Goal: Task Accomplishment & Management: Complete application form

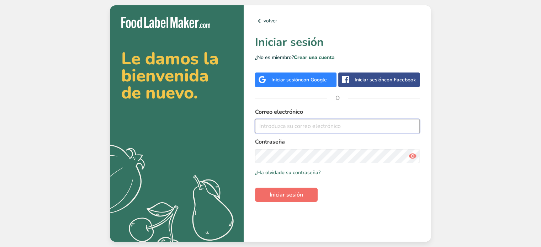
type input "[EMAIL_ADDRESS][DOMAIN_NAME]"
click at [277, 194] on span "Iniciar sesión" at bounding box center [285, 194] width 33 height 9
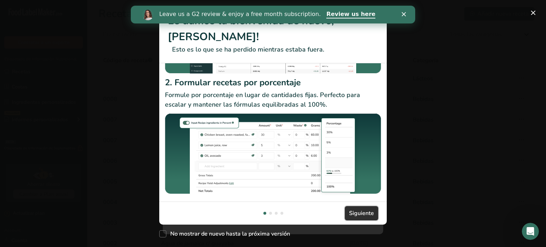
click at [353, 211] on span "Siguiente" at bounding box center [361, 213] width 25 height 9
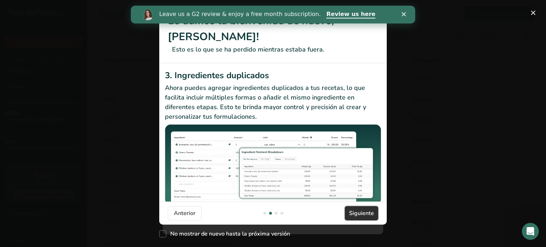
click at [353, 211] on span "Siguiente" at bounding box center [361, 213] width 25 height 9
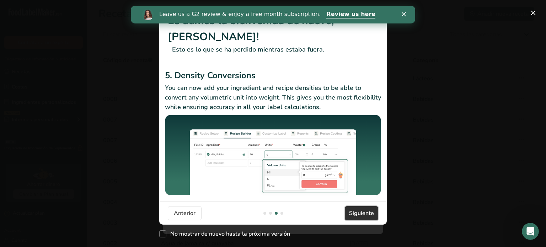
click at [353, 211] on span "Siguiente" at bounding box center [361, 213] width 25 height 9
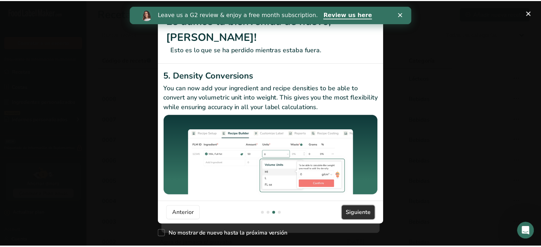
scroll to position [0, 682]
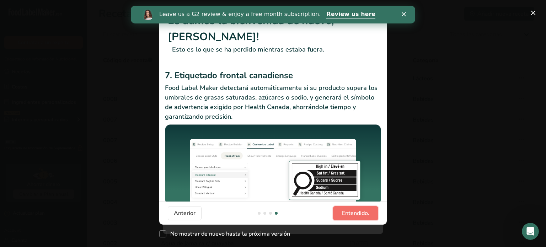
click at [353, 212] on span "Entendido." at bounding box center [355, 213] width 27 height 9
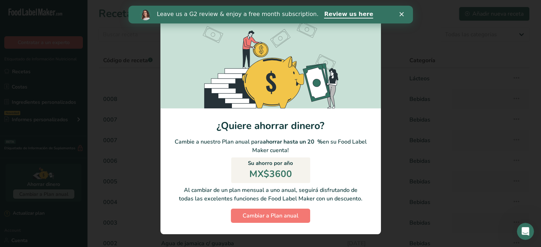
click at [400, 11] on div "Leave us a G2 review & enjoy a free month subscription. Review us here" at bounding box center [270, 15] width 284 height 12
click at [400, 15] on polygon "Cerrar" at bounding box center [401, 14] width 4 height 4
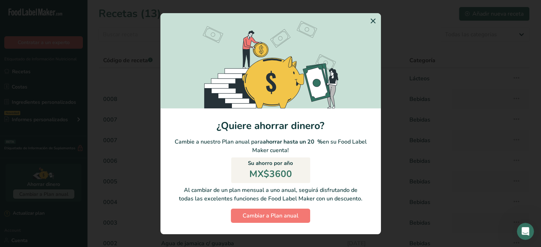
click at [371, 23] on icon "Switch to Yearly Modal" at bounding box center [373, 21] width 9 height 13
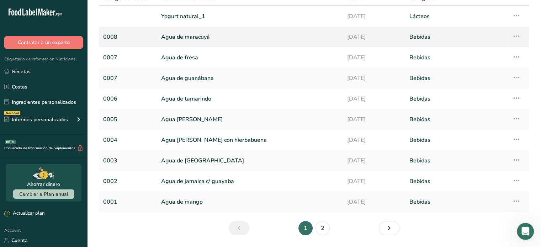
scroll to position [84, 0]
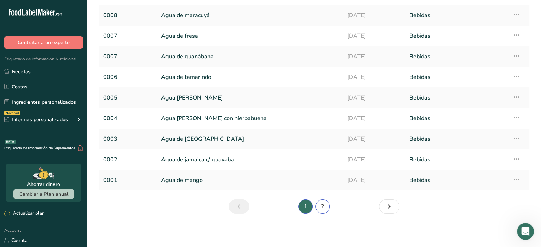
click at [324, 204] on link "2" at bounding box center [322, 206] width 14 height 14
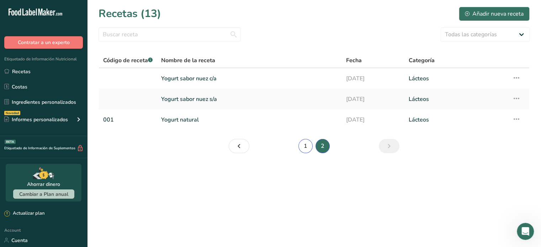
click at [304, 146] on link "1" at bounding box center [305, 146] width 14 height 14
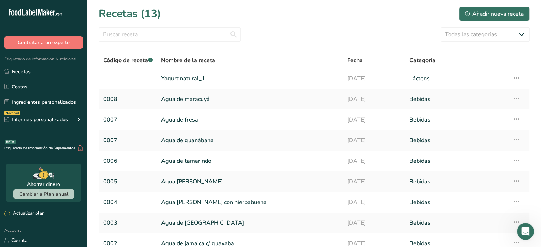
scroll to position [84, 0]
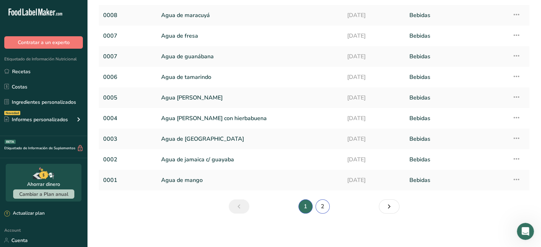
click at [321, 202] on link "2" at bounding box center [322, 206] width 14 height 14
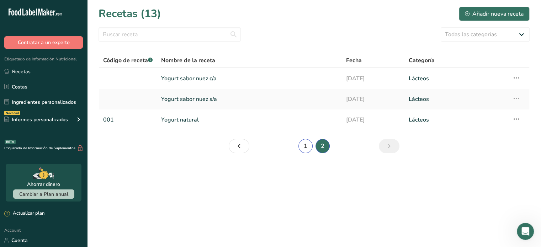
click at [307, 146] on link "1" at bounding box center [305, 146] width 14 height 14
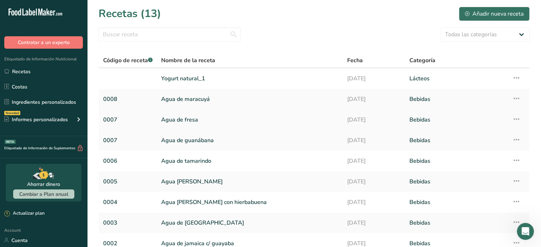
scroll to position [84, 0]
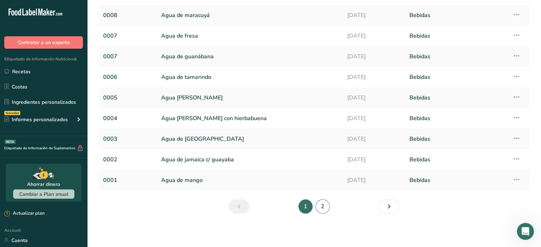
click at [320, 204] on link "2" at bounding box center [322, 206] width 14 height 14
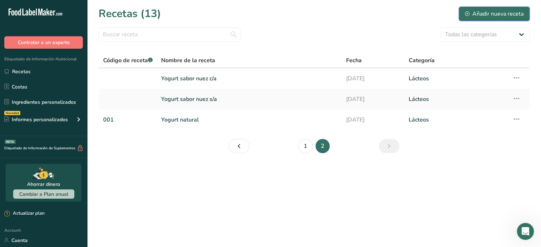
click at [487, 11] on div "Añadir nueva receta" at bounding box center [494, 14] width 59 height 9
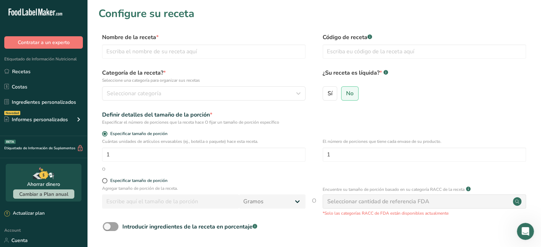
click at [220, 60] on div "Nombre de la receta * Código de receta .a-a{fill:#347362;}.b-a{fill:#fff;}" at bounding box center [313, 48] width 431 height 30
click at [215, 55] on input "text" at bounding box center [203, 51] width 203 height 14
click at [205, 55] on input "text" at bounding box center [203, 51] width 203 height 14
type input "yogurt natural con stevia"
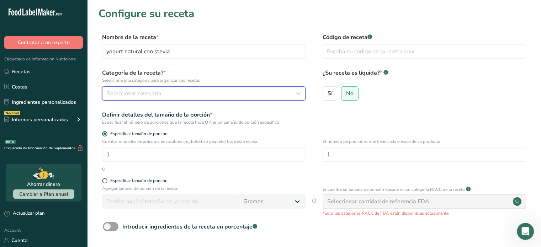
click at [259, 91] on div "Seleccionar categoría" at bounding box center [202, 93] width 190 height 9
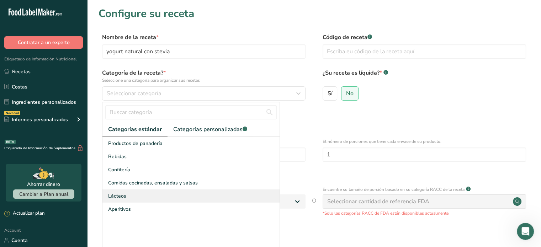
click at [146, 196] on div "Lácteos" at bounding box center [190, 195] width 177 height 13
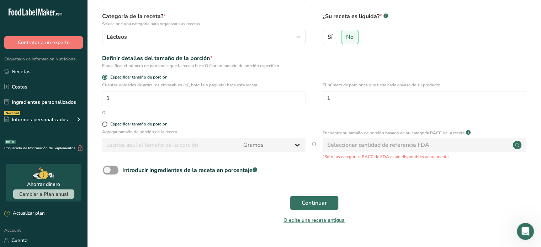
scroll to position [53, 0]
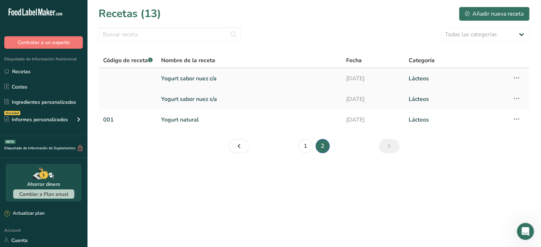
click at [215, 83] on link "Yogurt sabor nuez c/a" at bounding box center [249, 78] width 176 height 15
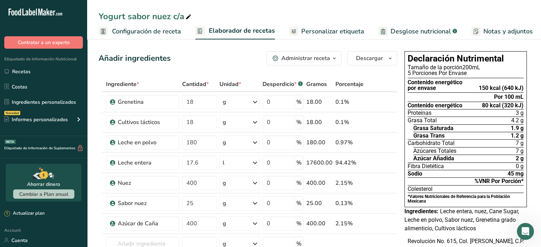
click at [327, 24] on link "Personalizar etiqueta" at bounding box center [326, 31] width 75 height 16
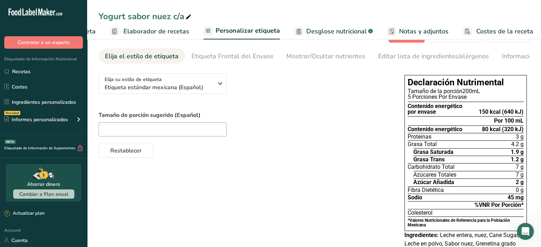
scroll to position [78, 0]
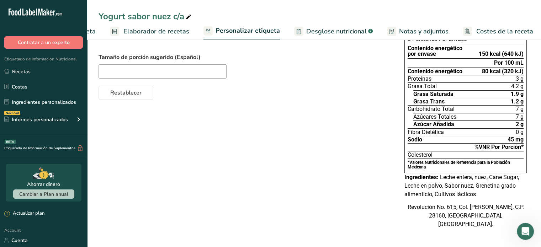
click at [492, 178] on span "Leche entera, nuez, Cane Sugar, Leche en polvo, Sabor nuez, Grenetina grado ali…" at bounding box center [461, 186] width 114 height 24
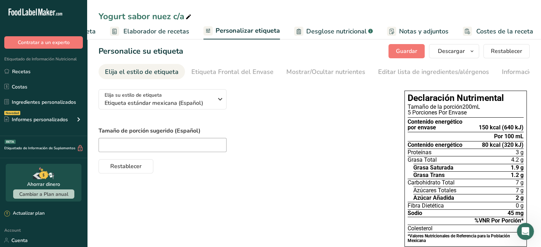
scroll to position [0, 0]
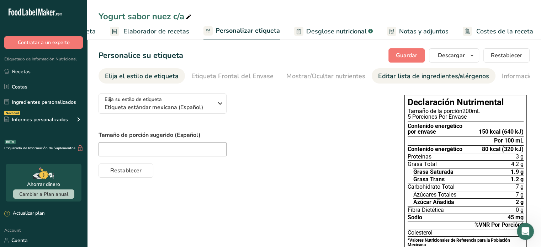
click at [394, 80] on div "Editar lista de ingredientes/alérgenos" at bounding box center [433, 76] width 111 height 10
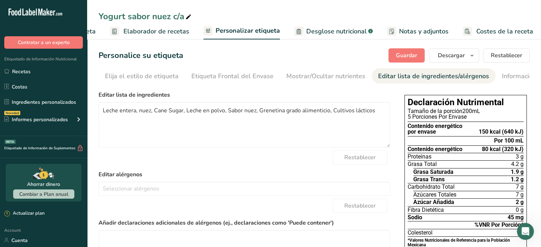
scroll to position [0, 63]
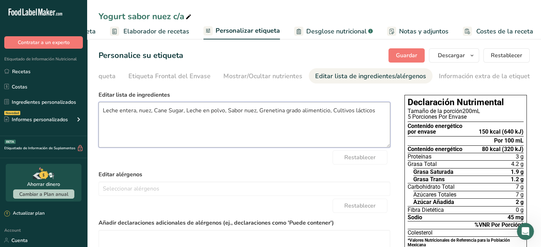
click at [182, 116] on textarea "Leche entera, nuez, Cane Sugar, Leche en polvo, Sabor nuez, Grenetina grado ali…" at bounding box center [243, 124] width 291 height 45
click at [142, 113] on textarea "Leche entera, azúcar estándar, Leche en polvo, Sabor nuez, Grenetina grado alim…" at bounding box center [243, 124] width 291 height 45
click at [142, 111] on textarea "Leche entera, azúcar estándar, Leche en polvo, Sabor nuez, Grenetina grado alim…" at bounding box center [243, 124] width 291 height 45
click at [183, 113] on textarea "Leche entera, Azúcar estándar, Leche en polvo, Sabor nuez, Grenetina grado alim…" at bounding box center [243, 124] width 291 height 45
click at [237, 109] on textarea "Leche entera, Azúcar estándar, Leche en polvo, Sabor nuez, Grenetina grado alim…" at bounding box center [243, 124] width 291 height 45
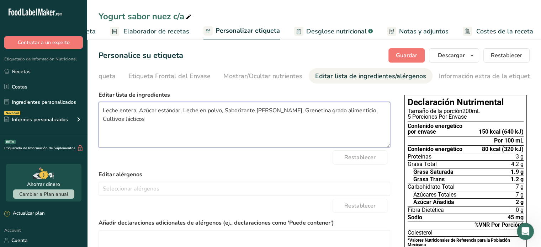
click at [242, 128] on textarea "Leche entera, Azúcar estándar, Leche en polvo, Saborizante [PERSON_NAME], Grene…" at bounding box center [243, 124] width 291 height 45
paste textarea "Lactobacillus bulgaricus y [MEDICAL_DATA] thermophilus"
click at [348, 110] on textarea "Leche entera, Azúcar estándar, Leche en polvo, Saborizante [PERSON_NAME], Grene…" at bounding box center [243, 124] width 291 height 45
click at [347, 111] on textarea "Leche entera, Azúcar estándar, Leche en polvo, Saborizante [PERSON_NAME], Grene…" at bounding box center [243, 124] width 291 height 45
click at [316, 128] on textarea "Leche entera, Azúcar estándar, Leche en polvo, Saborizante [PERSON_NAME], Grene…" at bounding box center [243, 124] width 291 height 45
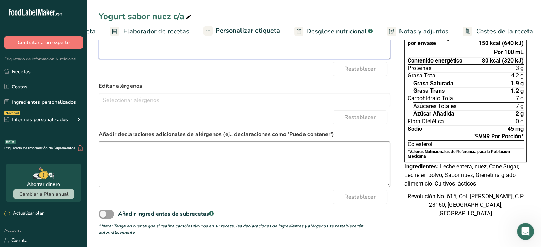
scroll to position [0, 0]
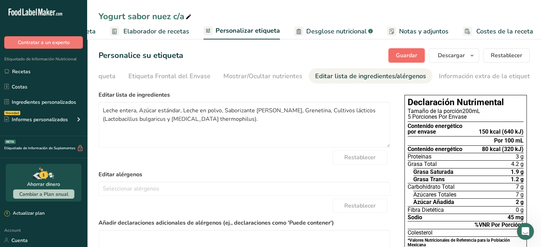
click at [410, 50] on button "Guardar" at bounding box center [406, 55] width 36 height 14
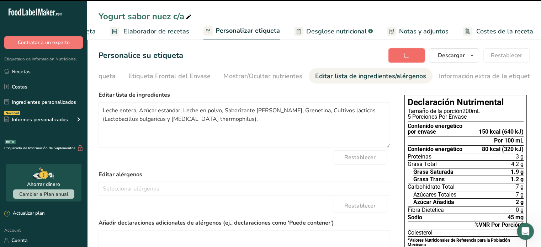
type textarea "Leche entera, Azúcar estándar, Leche en polvo, Saborizante [PERSON_NAME], Grene…"
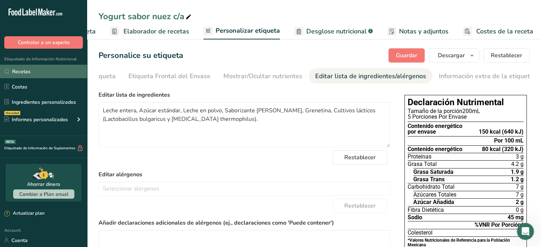
click at [44, 74] on link "Recetas" at bounding box center [43, 72] width 87 height 14
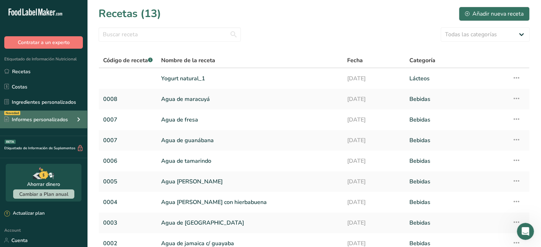
click at [76, 123] on icon at bounding box center [78, 119] width 9 height 13
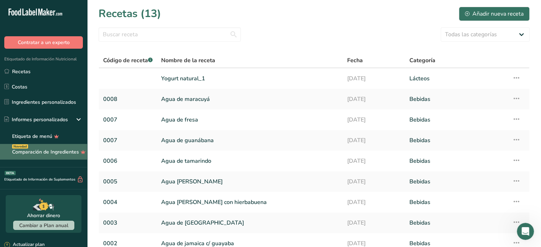
click at [50, 152] on link "Comparación de Ingredientes Novedad" at bounding box center [43, 152] width 87 height 16
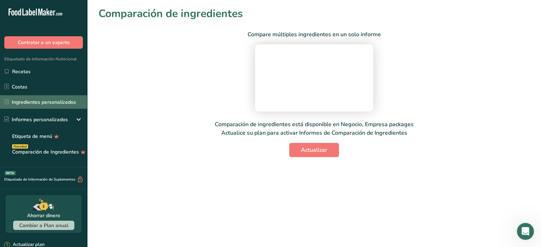
click at [45, 102] on link "Ingredientes personalizados" at bounding box center [43, 102] width 87 height 14
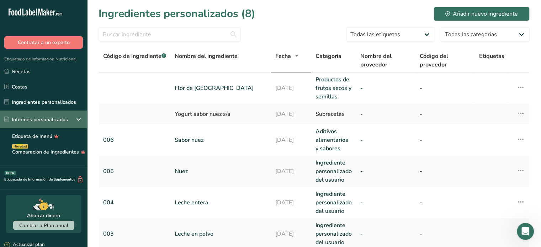
click at [69, 117] on div "Informes personalizados" at bounding box center [43, 120] width 87 height 18
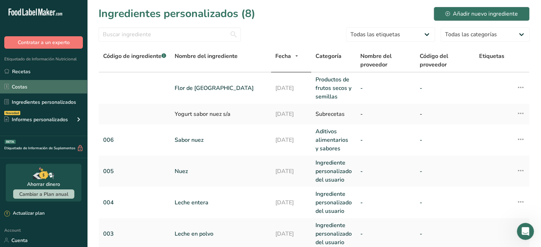
click at [57, 93] on link "Costas" at bounding box center [43, 87] width 87 height 14
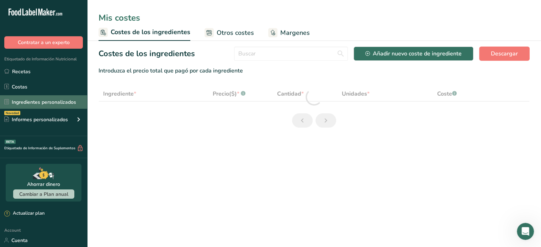
select select "1"
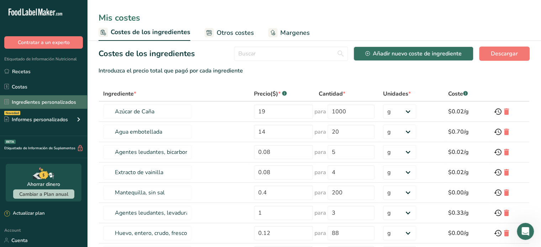
click at [57, 103] on link "Ingredientes personalizados" at bounding box center [43, 102] width 87 height 14
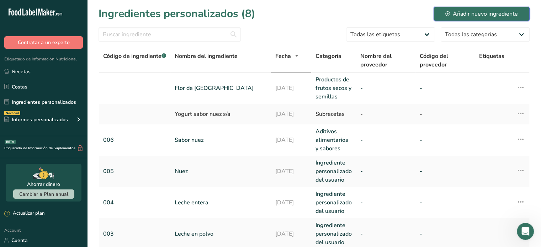
click at [494, 11] on div "Añadir nuevo ingrediente" at bounding box center [481, 14] width 73 height 9
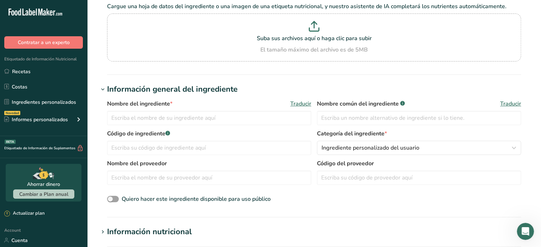
scroll to position [53, 0]
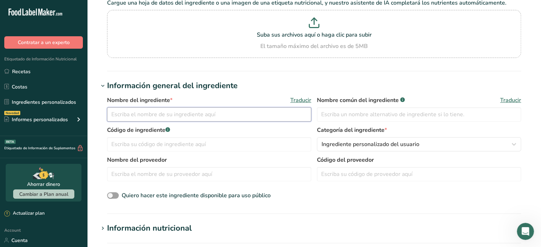
click at [213, 111] on input "text" at bounding box center [209, 114] width 204 height 14
type input "Stevia"
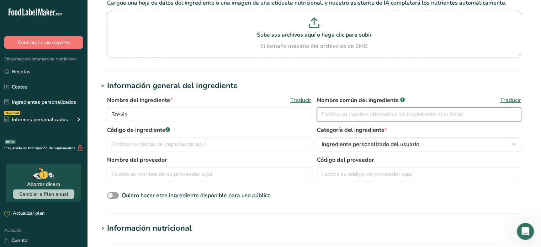
click at [358, 119] on input "text" at bounding box center [419, 114] width 204 height 14
type input "Stevia"
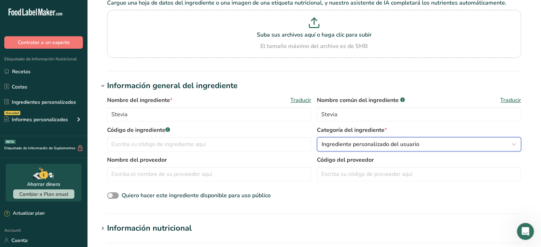
click at [359, 147] on span "Ingrediente personalizado del usuario" at bounding box center [370, 144] width 98 height 9
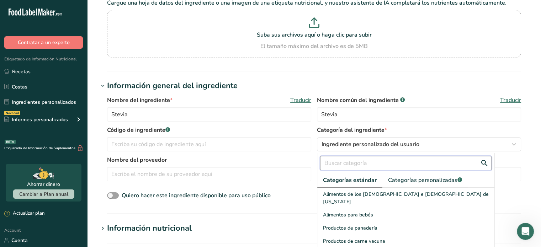
click at [360, 162] on input "text" at bounding box center [405, 163] width 171 height 14
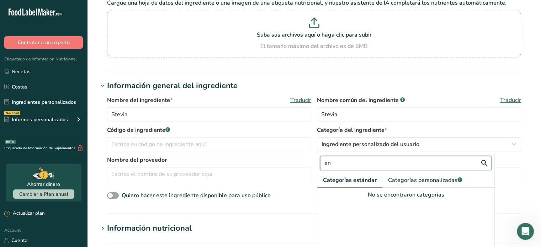
type input "e"
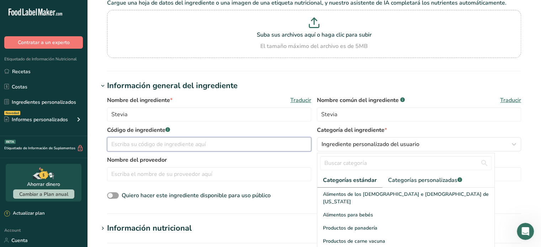
click at [281, 148] on input "text" at bounding box center [209, 144] width 204 height 14
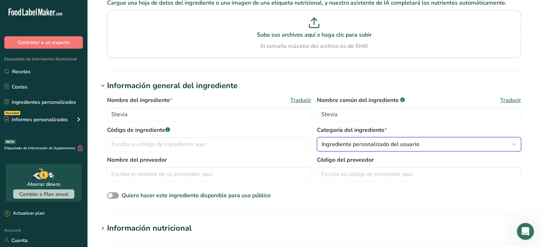
click at [349, 141] on span "Ingrediente personalizado del usuario" at bounding box center [370, 144] width 98 height 9
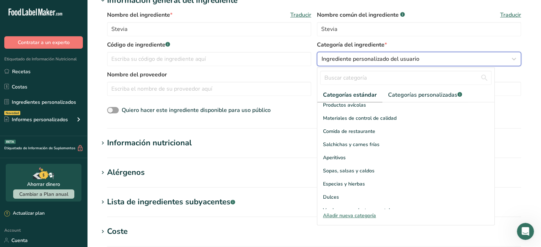
scroll to position [139, 0]
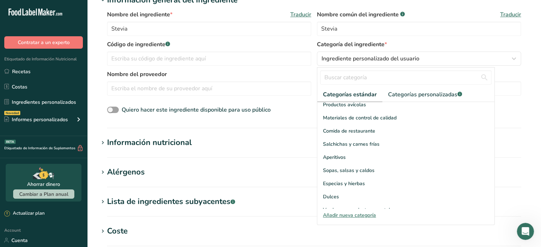
click at [367, 214] on div "Añadir nueva categoría" at bounding box center [405, 214] width 177 height 7
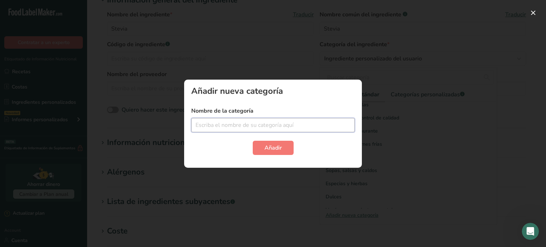
click at [245, 128] on input "text" at bounding box center [272, 125] width 163 height 14
type input "Edulcorante"
click at [253, 141] on button "Añadir" at bounding box center [273, 148] width 41 height 14
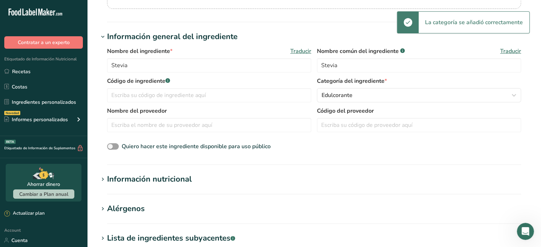
scroll to position [102, 0]
click at [192, 96] on input "text" at bounding box center [209, 95] width 204 height 14
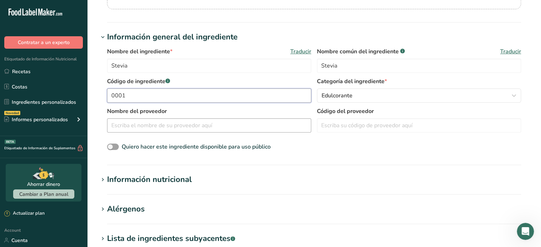
type input "0001"
click at [190, 128] on input "text" at bounding box center [209, 125] width 204 height 14
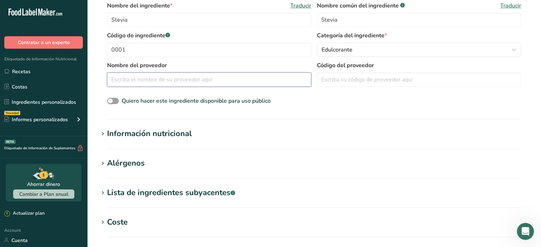
scroll to position [149, 0]
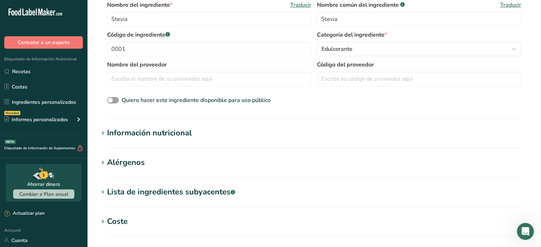
click at [129, 133] on div "Información nutricional" at bounding box center [149, 133] width 85 height 12
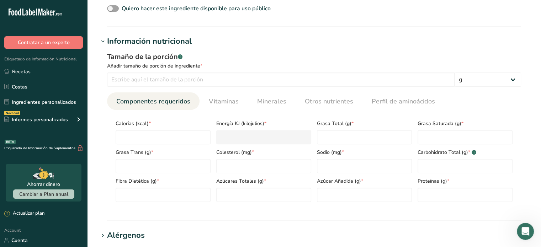
scroll to position [240, 0]
click at [146, 132] on input "number" at bounding box center [163, 137] width 95 height 14
type input "0"
type KJ "0"
type input "0"
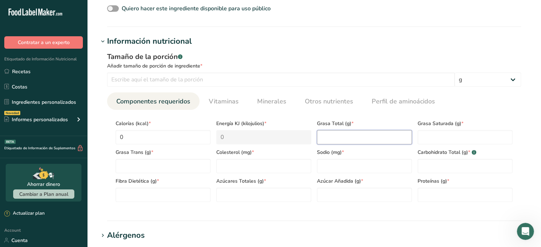
click at [349, 133] on Fat "number" at bounding box center [364, 137] width 95 height 14
type Fat "0"
click at [432, 138] on Fat "number" at bounding box center [464, 137] width 95 height 14
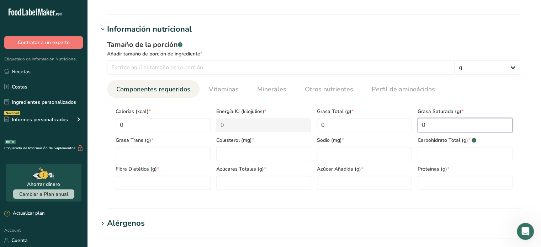
scroll to position [254, 0]
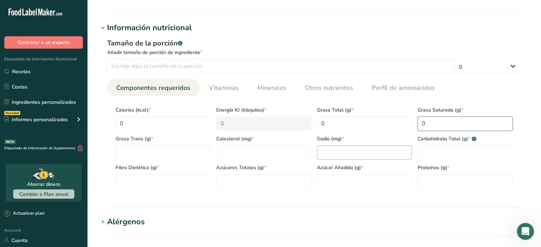
type Fat "0"
click at [361, 156] on input "number" at bounding box center [364, 152] width 95 height 14
type input "0"
click at [348, 186] on Sugars "number" at bounding box center [364, 181] width 95 height 14
type Sugars "0"
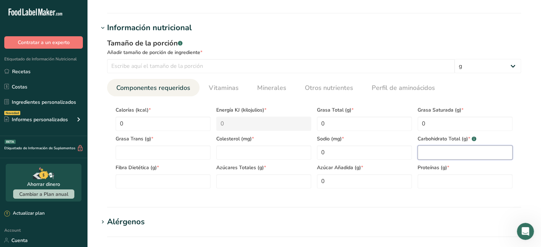
click at [438, 154] on Carbohydrates "number" at bounding box center [464, 152] width 95 height 14
type Carbohydrates "0"
click at [165, 187] on Fiber "number" at bounding box center [163, 181] width 95 height 14
type Fiber "0"
click at [177, 148] on Fat "number" at bounding box center [163, 152] width 95 height 14
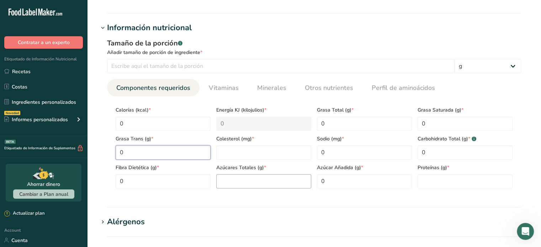
type Fat "0"
click at [295, 178] on Sugars "number" at bounding box center [263, 181] width 95 height 14
type Sugars "0"
click at [479, 177] on input "number" at bounding box center [464, 181] width 95 height 14
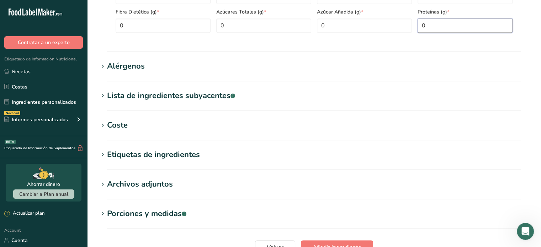
scroll to position [416, 0]
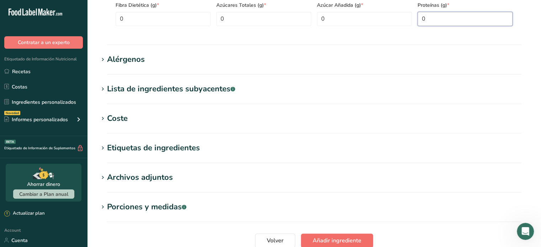
type input "0"
click at [343, 241] on span "Añadir ingrediente" at bounding box center [336, 240] width 49 height 9
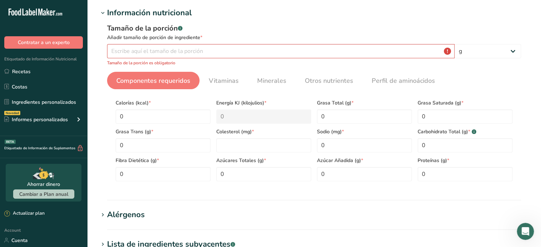
scroll to position [82, 0]
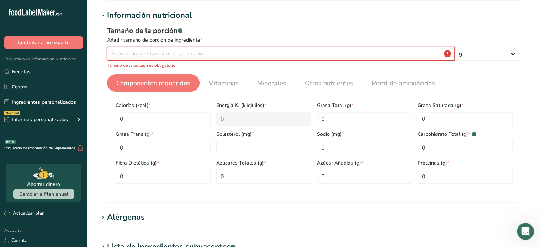
click at [199, 58] on input "number" at bounding box center [280, 54] width 347 height 14
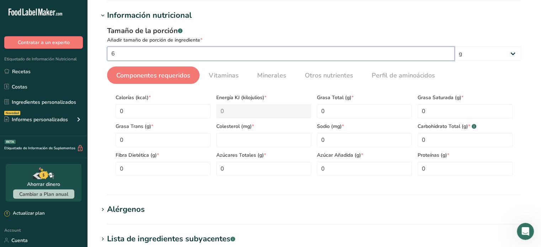
type input "6"
click at [323, 11] on h1 "Información nutricional" at bounding box center [313, 16] width 431 height 12
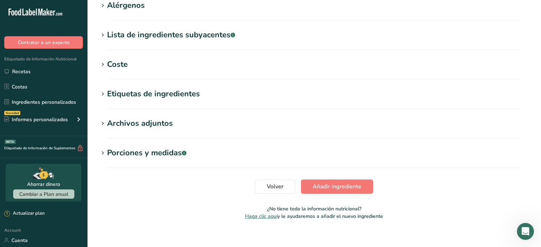
scroll to position [129, 0]
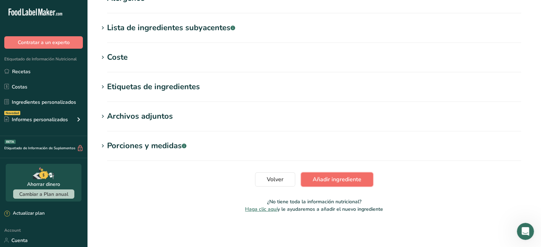
click at [343, 179] on span "Añadir ingrediente" at bounding box center [336, 179] width 49 height 9
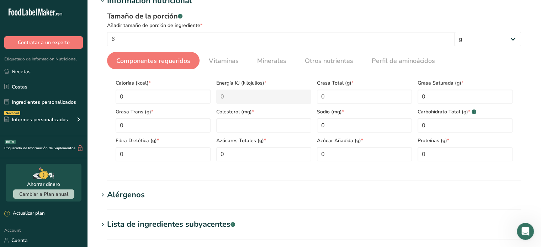
scroll to position [92, 0]
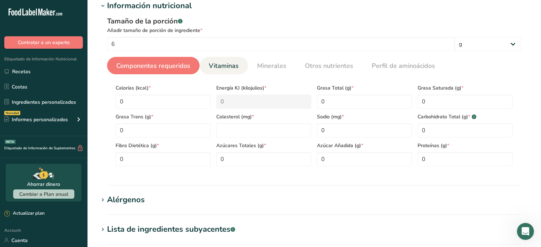
click at [227, 65] on span "Vitaminas" at bounding box center [224, 66] width 30 height 10
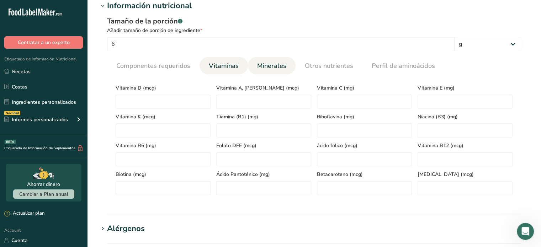
click at [272, 70] on span "Minerales" at bounding box center [271, 66] width 29 height 10
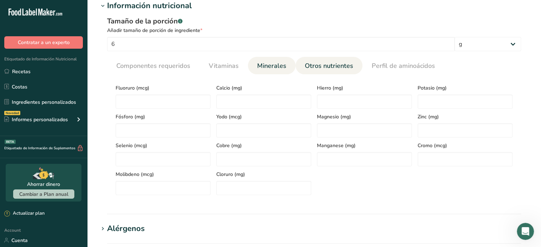
click at [321, 66] on span "Otros nutrientes" at bounding box center [329, 66] width 48 height 10
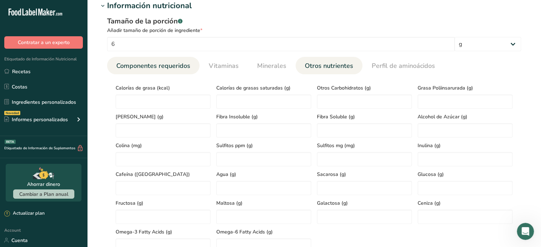
click at [177, 71] on link "Componentes requeridos" at bounding box center [153, 66] width 80 height 18
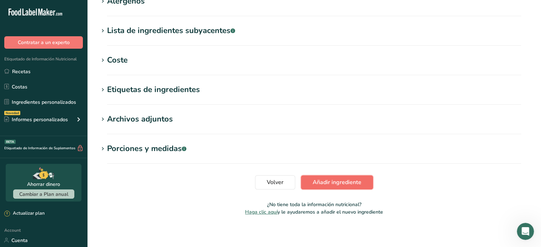
click at [342, 186] on button "Añadir ingrediente" at bounding box center [337, 182] width 72 height 14
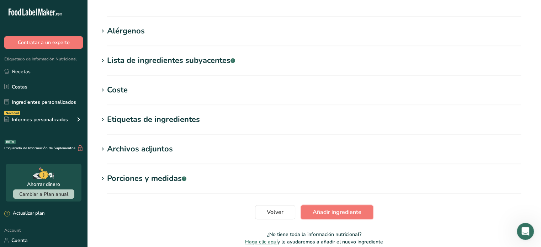
scroll to position [293, 0]
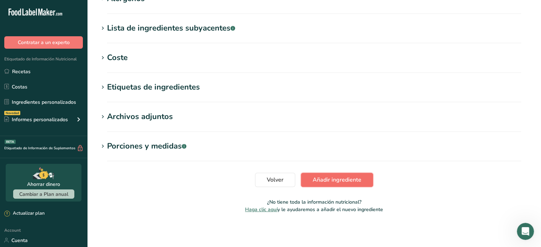
click at [331, 178] on span "Añadir ingrediente" at bounding box center [336, 180] width 49 height 9
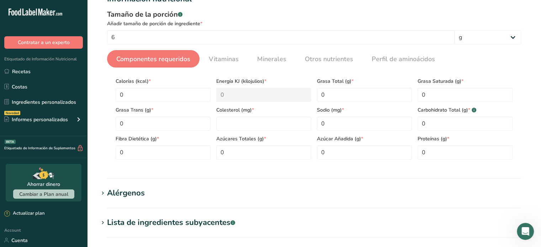
scroll to position [92, 0]
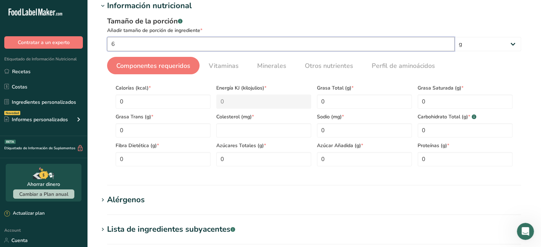
click at [202, 43] on input "6" at bounding box center [280, 44] width 347 height 14
type input "1"
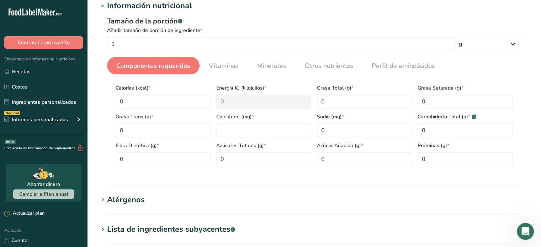
click at [450, 186] on section "Añadir nuevo ingrediente Hoja de datos del ingrediente .a-a{fill:#347362;}.b-a{…" at bounding box center [313, 167] width 453 height 518
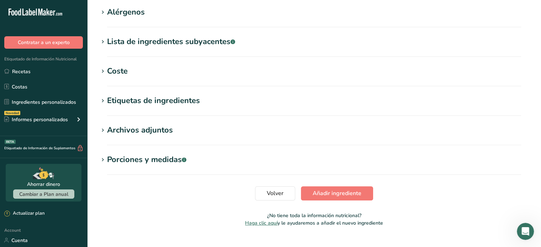
scroll to position [293, 0]
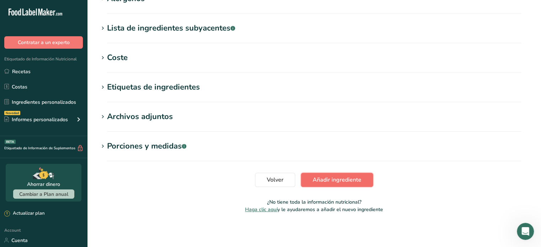
click at [349, 183] on span "Añadir ingrediente" at bounding box center [336, 180] width 49 height 9
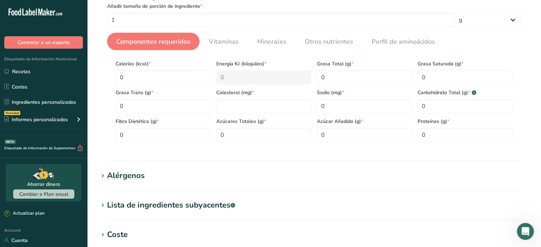
scroll to position [92, 0]
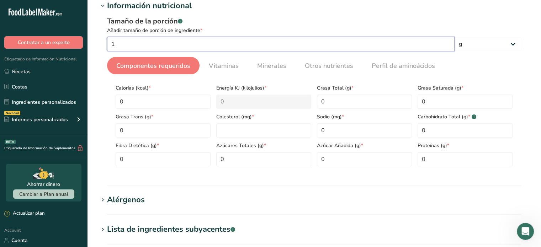
click at [159, 42] on input "1" at bounding box center [280, 44] width 347 height 14
type input "6"
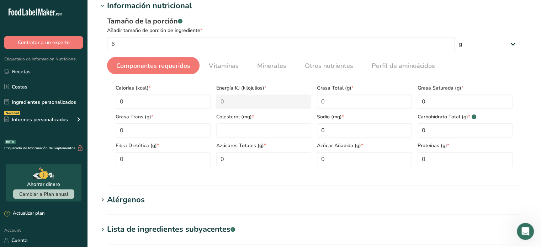
click at [365, 200] on h1 "Alérgenos" at bounding box center [313, 200] width 431 height 12
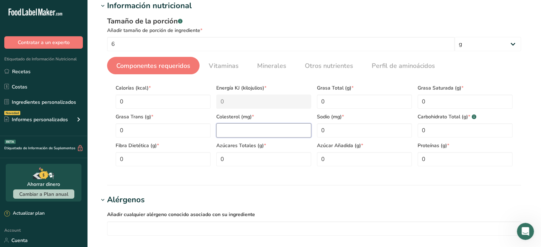
click at [259, 127] on input "number" at bounding box center [263, 130] width 95 height 14
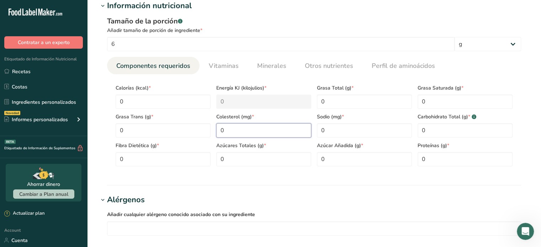
type input "0"
click at [283, 190] on section "Añadir nuevo ingrediente Hoja de datos del ingrediente .a-a{fill:#347362;}.b-a{…" at bounding box center [313, 184] width 453 height 552
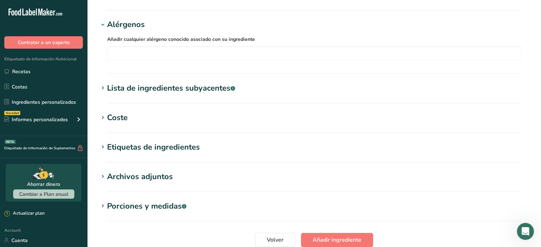
scroll to position [270, 0]
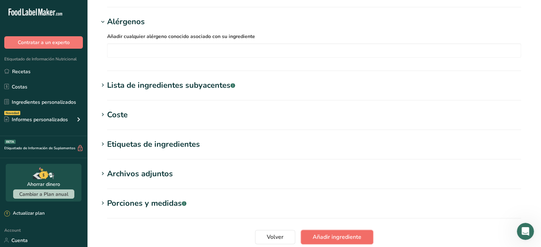
click at [336, 234] on span "Añadir ingrediente" at bounding box center [336, 237] width 49 height 9
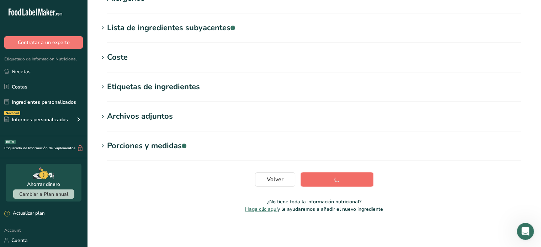
scroll to position [105, 0]
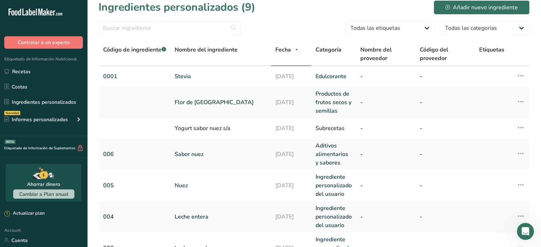
scroll to position [5, 0]
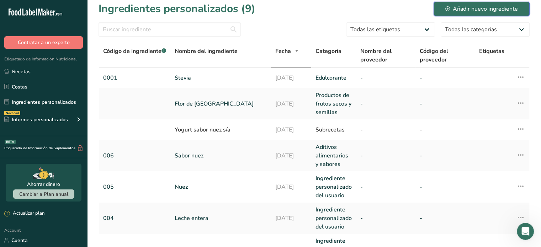
click at [464, 10] on div "Añadir nuevo ingrediente" at bounding box center [481, 9] width 73 height 9
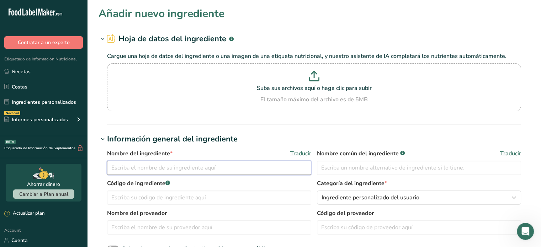
click at [211, 172] on input "text" at bounding box center [209, 168] width 204 height 14
type input "Base para yogurt sabor fresa"
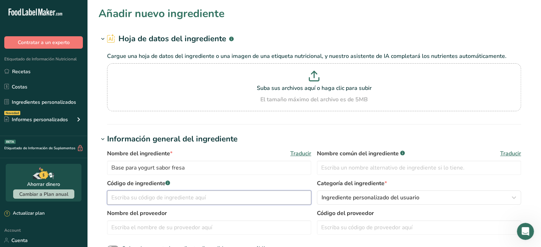
click at [192, 200] on input "text" at bounding box center [209, 197] width 204 height 14
type input "0002"
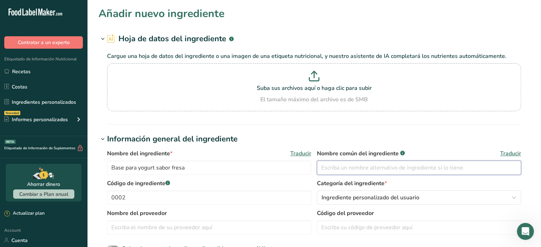
click at [357, 163] on input "text" at bounding box center [419, 168] width 204 height 14
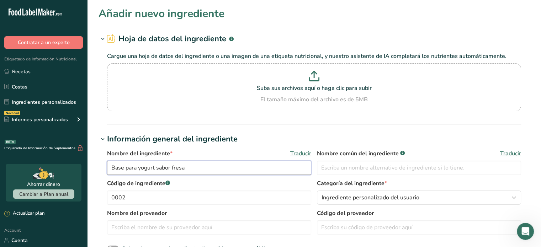
click at [179, 168] on input "Base para yogurt sabor fresa" at bounding box center [209, 168] width 204 height 14
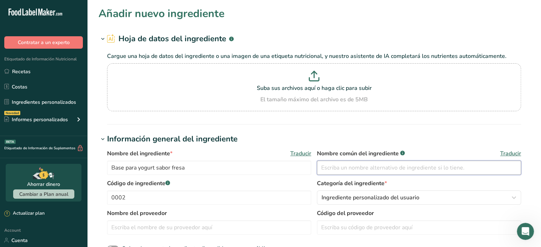
click at [384, 163] on input "text" at bounding box center [419, 168] width 204 height 14
paste input "Base para yogurt sabor fresa"
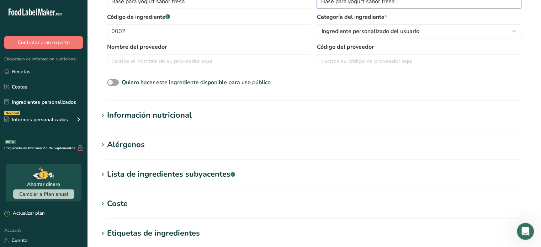
scroll to position [167, 0]
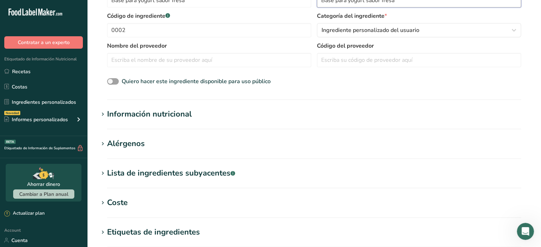
type input "Base para yogurt sabor fresa"
click at [179, 116] on div "Información nutricional" at bounding box center [149, 114] width 85 height 12
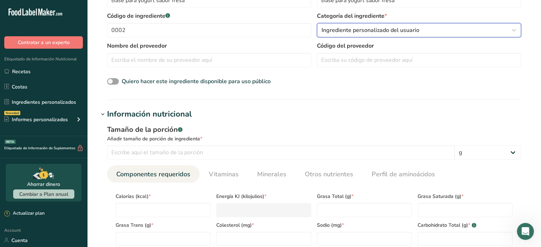
click at [390, 30] on span "Ingrediente personalizado del usuario" at bounding box center [370, 30] width 98 height 9
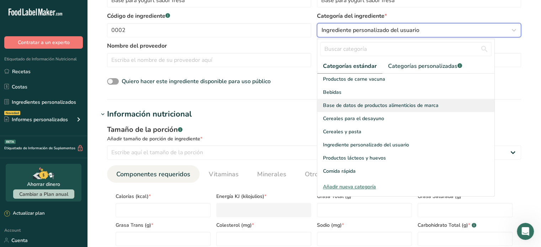
scroll to position [55, 0]
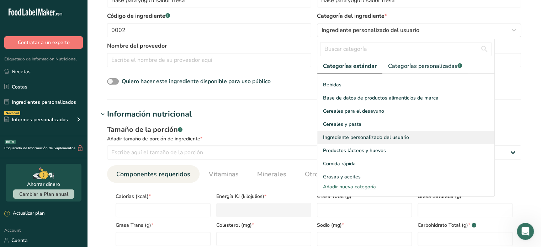
click at [387, 134] on span "Ingrediente personalizado del usuario" at bounding box center [366, 137] width 86 height 7
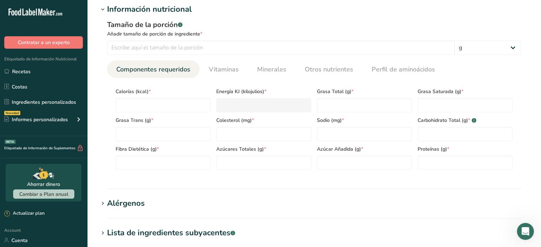
scroll to position [273, 0]
click at [163, 106] on input "number" at bounding box center [163, 105] width 95 height 14
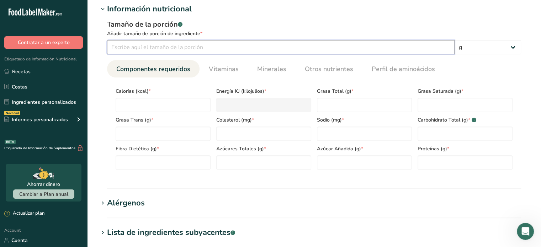
click at [188, 45] on input "number" at bounding box center [280, 47] width 347 height 14
type input "100"
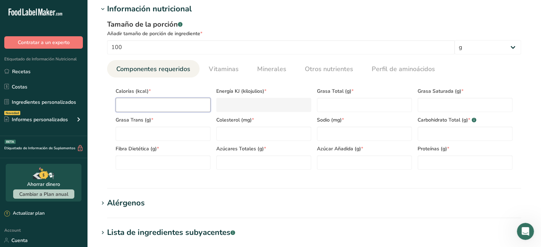
click at [175, 106] on input "number" at bounding box center [163, 105] width 95 height 14
type input "1"
type KJ "4.2"
type input "10"
type KJ "41.8"
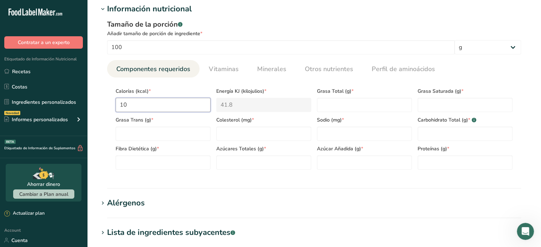
type input "108"
type KJ "451.9"
type input "108"
click at [335, 103] on Fat "number" at bounding box center [364, 105] width 95 height 14
type Fat "0.1"
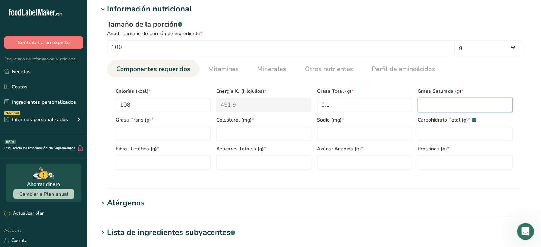
click at [444, 104] on Fat "number" at bounding box center [464, 105] width 95 height 14
type Fat "0"
click at [174, 137] on Fat "number" at bounding box center [163, 134] width 95 height 14
type Fat "0"
click at [252, 139] on input "number" at bounding box center [263, 134] width 95 height 14
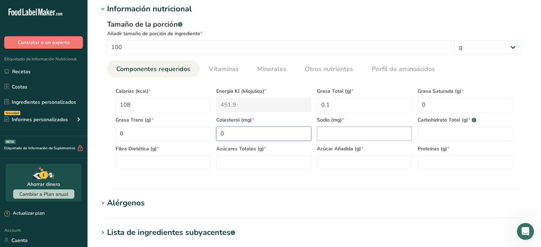
type input "0"
click at [372, 134] on input "number" at bounding box center [364, 134] width 95 height 14
type input "0"
click at [451, 128] on Carbohydrates "number" at bounding box center [464, 134] width 95 height 14
type Carbohydrates "26.7"
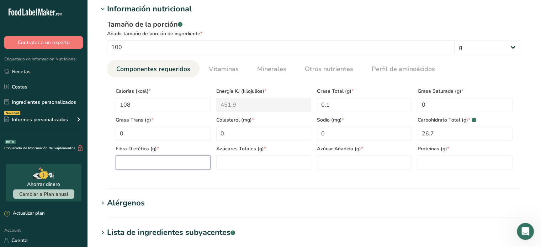
click at [167, 166] on Fiber "number" at bounding box center [163, 162] width 95 height 14
type Fiber "0.5"
click at [249, 165] on Sugars "number" at bounding box center [263, 162] width 95 height 14
type Sugars "22.7"
click at [326, 162] on Sugars "number" at bounding box center [364, 162] width 95 height 14
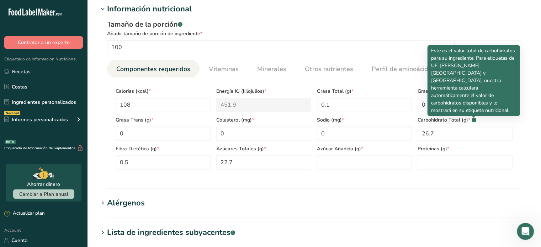
click at [475, 119] on rect at bounding box center [473, 120] width 5 height 5
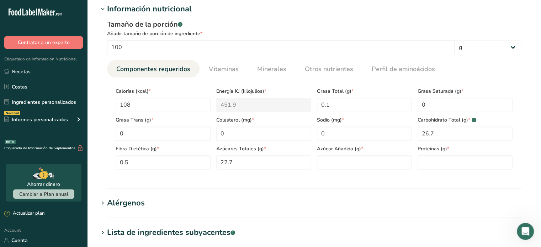
click at [473, 120] on rect at bounding box center [473, 120] width 5 height 5
click at [467, 136] on Carbohydrates "26.7" at bounding box center [464, 134] width 95 height 14
type Carbohydrates "0"
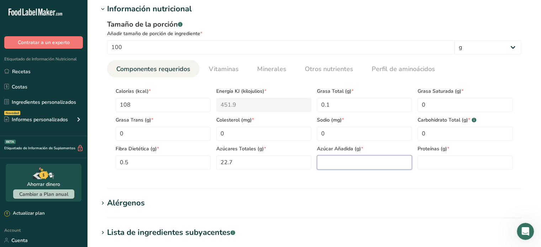
click at [353, 162] on Sugars "number" at bounding box center [364, 162] width 95 height 14
type Sugars "27.1"
click at [440, 166] on input "number" at bounding box center [464, 162] width 95 height 14
click at [353, 139] on input "0" at bounding box center [364, 134] width 95 height 14
type input "25"
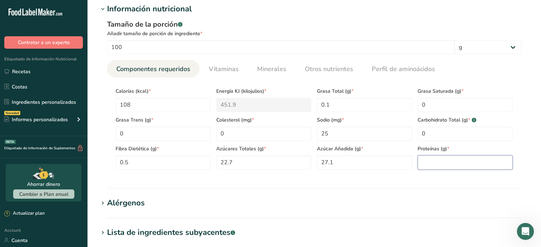
click at [438, 163] on input "number" at bounding box center [464, 162] width 95 height 14
type input "0.2"
click at [444, 183] on section "Información nutricional Tamaño de la porción .a-a{fill:#347362;}.b-a{fill:#fff;…" at bounding box center [313, 96] width 431 height 186
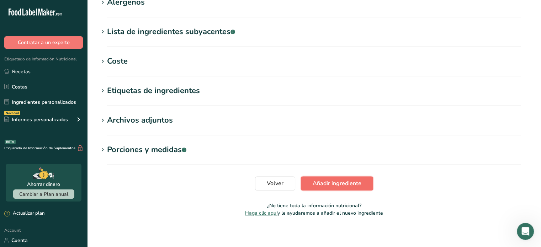
click at [344, 182] on span "Añadir ingrediente" at bounding box center [336, 183] width 49 height 9
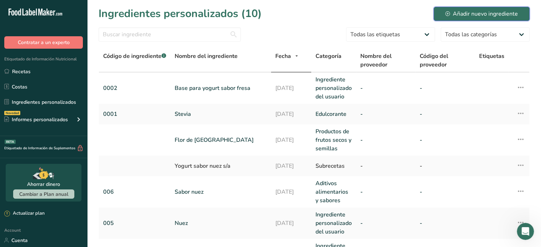
click at [483, 14] on div "Añadir nuevo ingrediente" at bounding box center [481, 14] width 73 height 9
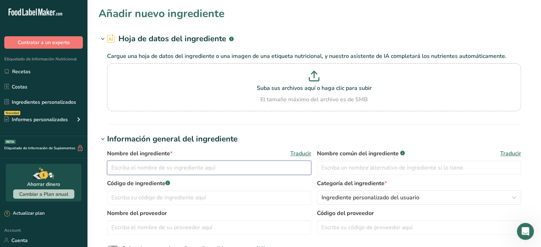
click at [207, 171] on input "text" at bounding box center [209, 168] width 204 height 14
click at [193, 172] on input "Base para yogurt sabor durazno" at bounding box center [209, 168] width 204 height 14
type input "Base para yogurt sabor durazno"
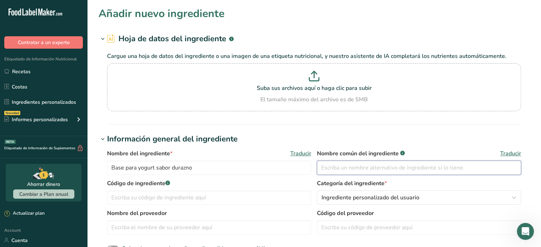
click at [365, 166] on input "text" at bounding box center [419, 168] width 204 height 14
paste input "Base para yogurt sabor durazno"
type input "Base para yogurt sabor durazno"
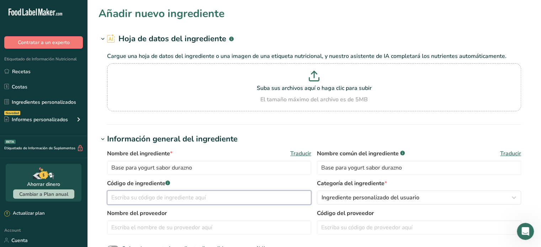
click at [183, 199] on input "text" at bounding box center [209, 197] width 204 height 14
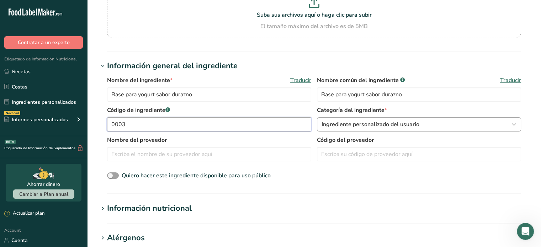
scroll to position [74, 0]
type input "0003"
drag, startPoint x: 188, startPoint y: 204, endPoint x: 166, endPoint y: 204, distance: 22.0
click at [166, 204] on div "Información nutricional" at bounding box center [149, 208] width 85 height 12
click at [131, 206] on div "Información nutricional" at bounding box center [149, 208] width 85 height 12
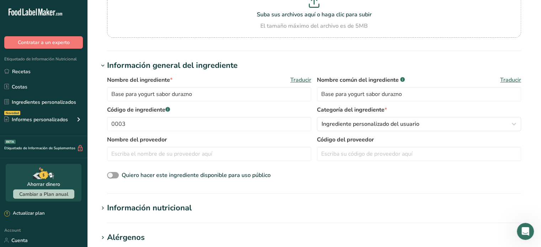
click at [131, 206] on div "Información nutricional" at bounding box center [149, 208] width 85 height 12
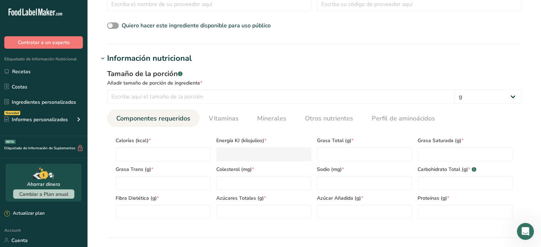
scroll to position [225, 0]
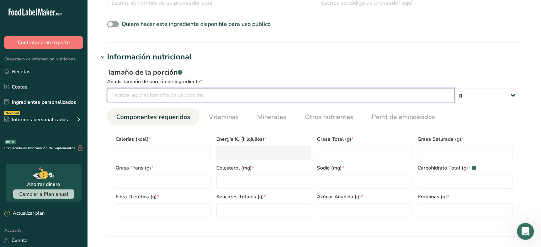
click at [196, 95] on input "number" at bounding box center [280, 95] width 347 height 14
type input "100"
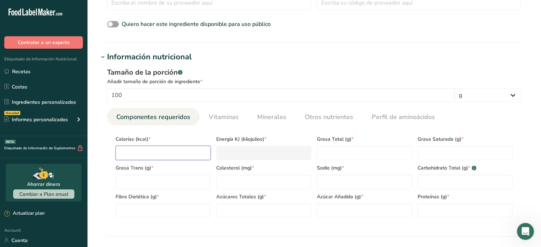
click at [185, 148] on input "number" at bounding box center [163, 153] width 95 height 14
type input "1"
type KJ "4.2"
type input "12"
type KJ "50.2"
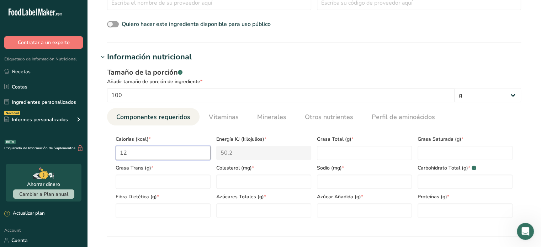
type input "124"
type KJ "518.8"
type input "124"
click at [335, 152] on Fat "number" at bounding box center [364, 153] width 95 height 14
type Fat "0.1"
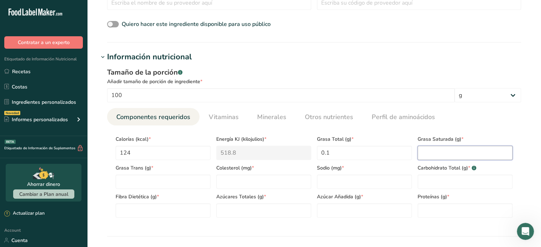
click at [424, 158] on Fat "number" at bounding box center [464, 153] width 95 height 14
type Fat "0"
click at [192, 181] on Fat "number" at bounding box center [163, 182] width 95 height 14
type Fat "0"
click at [260, 184] on input "number" at bounding box center [263, 182] width 95 height 14
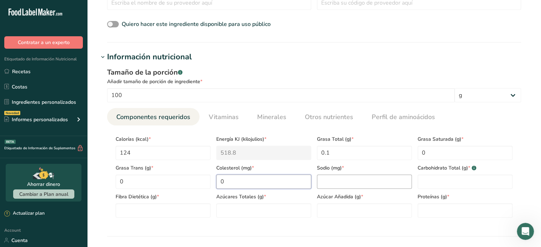
type input "0"
click at [355, 183] on input "number" at bounding box center [364, 182] width 95 height 14
type input "25.5"
click at [432, 188] on Carbohydrates "number" at bounding box center [464, 182] width 95 height 14
click at [170, 208] on Fiber "number" at bounding box center [163, 210] width 95 height 14
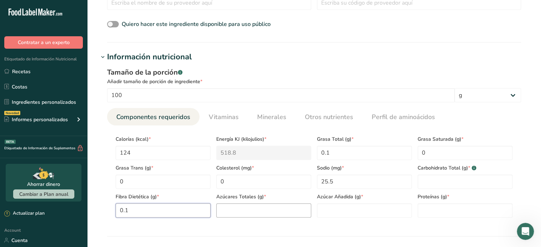
type Fiber "0.1"
click at [236, 211] on Sugars "number" at bounding box center [263, 210] width 95 height 14
type Sugars "24.4"
click at [366, 213] on Sugars "number" at bounding box center [364, 210] width 95 height 14
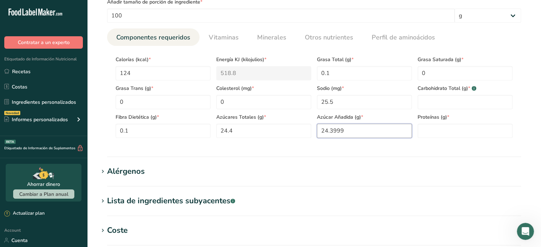
scroll to position [307, 0]
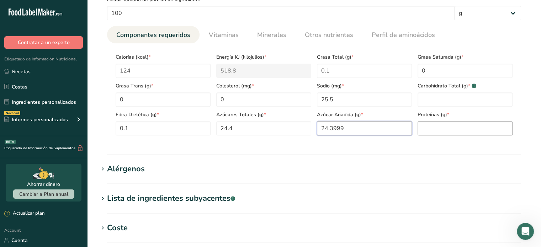
type Sugars "24.3999"
click at [473, 127] on input "number" at bounding box center [464, 128] width 95 height 14
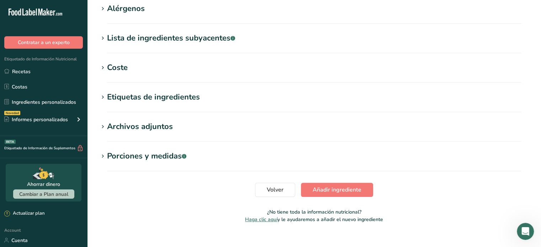
scroll to position [477, 0]
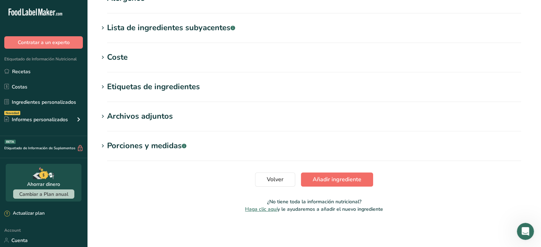
type input "0.1"
click at [335, 175] on button "Añadir ingrediente" at bounding box center [337, 179] width 72 height 14
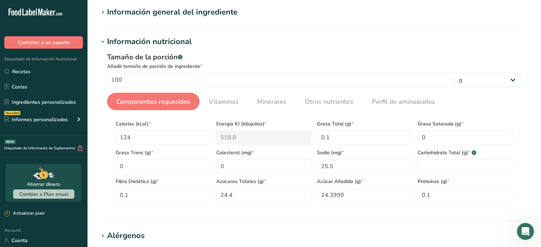
scroll to position [55, 0]
click at [355, 202] on Sugars "24.3999" at bounding box center [364, 196] width 95 height 14
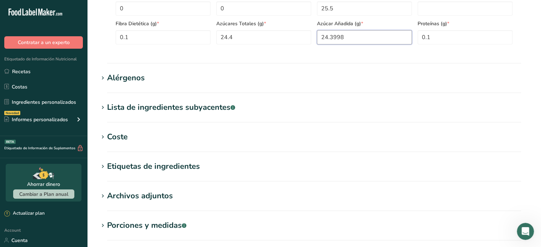
scroll to position [293, 0]
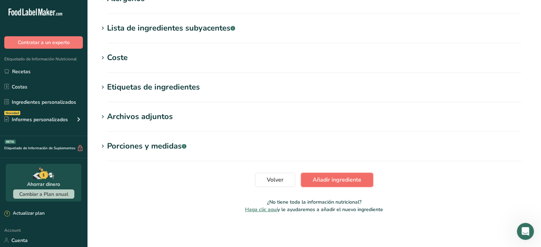
click at [340, 177] on span "Añadir ingrediente" at bounding box center [336, 180] width 49 height 9
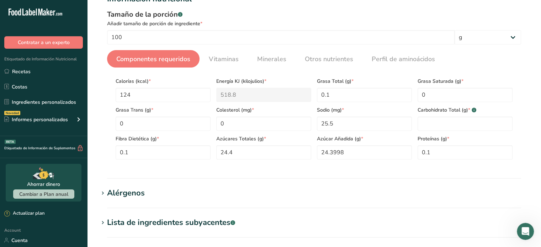
scroll to position [92, 0]
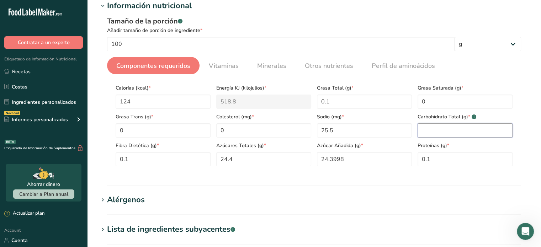
click at [437, 130] on Carbohydrates "number" at bounding box center [464, 130] width 95 height 14
click at [370, 157] on Sugars "24.3998" at bounding box center [364, 159] width 95 height 14
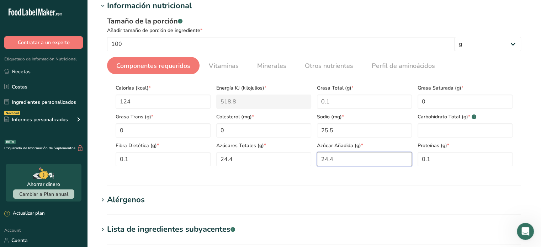
type Sugars "24.4"
click at [381, 197] on h1 "Alérgenos" at bounding box center [313, 200] width 431 height 12
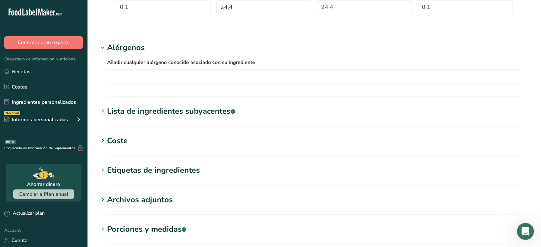
scroll to position [327, 0]
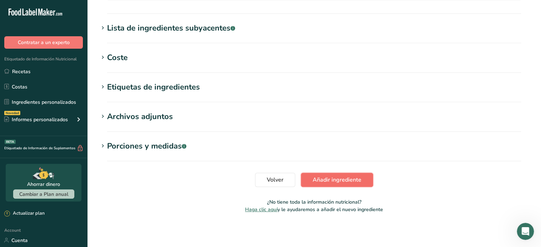
click at [351, 182] on span "Añadir ingrediente" at bounding box center [336, 180] width 49 height 9
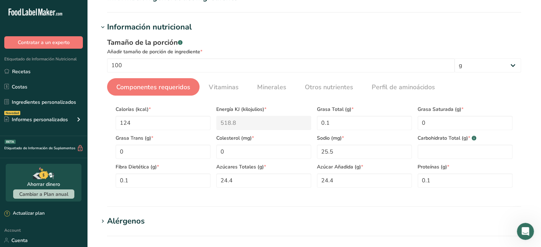
scroll to position [71, 0]
click at [367, 176] on Sugars "24.4" at bounding box center [364, 180] width 95 height 14
click at [452, 183] on input "0.1" at bounding box center [464, 180] width 95 height 14
click at [455, 152] on Carbohydrates "number" at bounding box center [464, 151] width 95 height 14
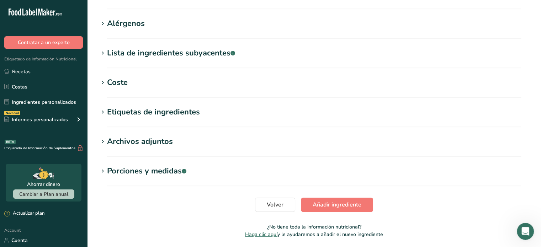
scroll to position [270, 0]
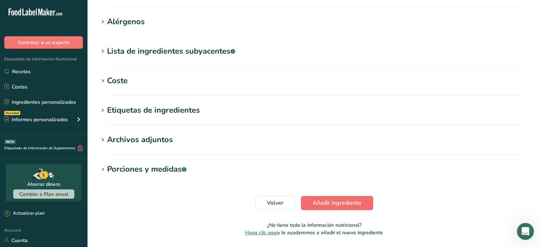
type Carbohydrates "0"
click at [335, 207] on button "Añadir ingrediente" at bounding box center [337, 203] width 72 height 14
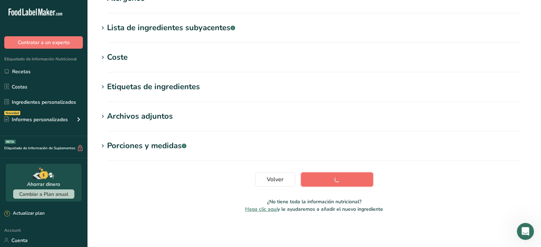
scroll to position [106, 0]
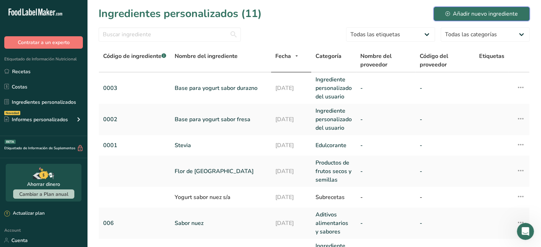
click at [471, 17] on div "Añadir nuevo ingrediente" at bounding box center [481, 14] width 73 height 9
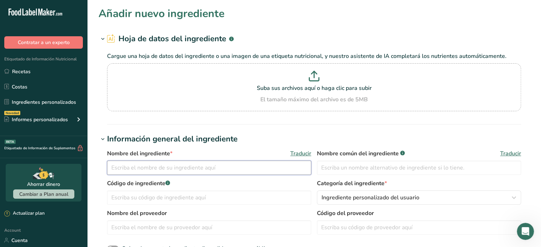
click at [241, 161] on input "text" at bounding box center [209, 168] width 204 height 14
click at [241, 161] on input "Base de yogurt sabor zarzamora" at bounding box center [209, 168] width 204 height 14
click at [235, 165] on input "Base de yogurt sabor zarzamora" at bounding box center [209, 168] width 204 height 14
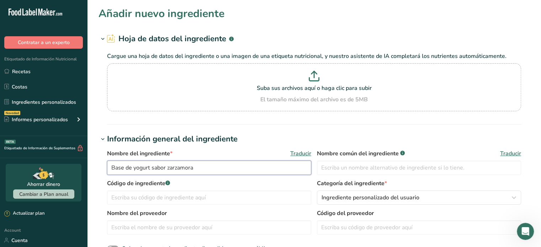
paste input "para yogurt sabor durazno"
type input "Base para yogurt sabor durazno"
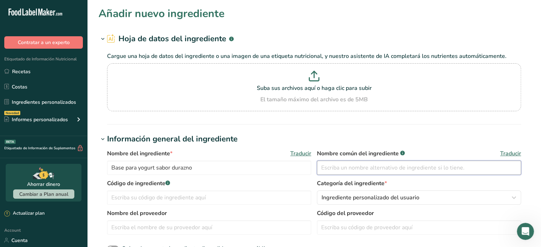
click at [388, 164] on input "text" at bounding box center [419, 168] width 204 height 14
paste input "Base para yogurt sabor durazno"
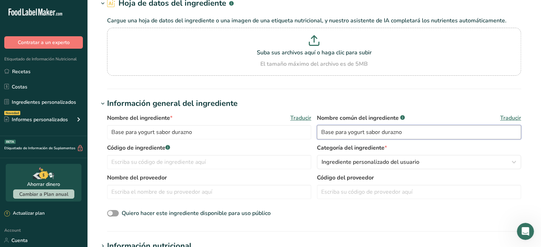
scroll to position [45, 0]
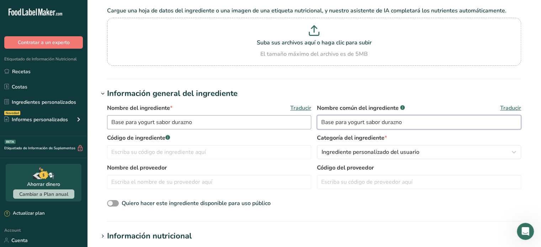
type input "Base para yogurt sabor durazno"
click at [257, 121] on input "Base para yogurt sabor durazno" at bounding box center [209, 122] width 204 height 14
type input "Base para yogurt sabor zarzamora"
click at [394, 118] on input "Base para yogurt sabor durazno" at bounding box center [419, 122] width 204 height 14
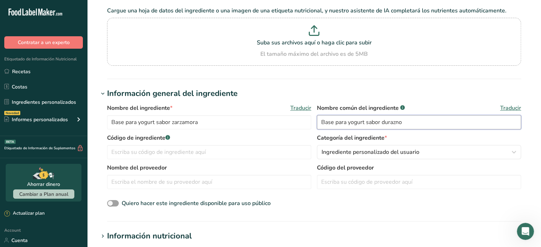
click at [394, 118] on input "Base para yogurt sabor durazno" at bounding box center [419, 122] width 204 height 14
type input "Base para yogurt sabor zarzamora"
click at [284, 153] on input "text" at bounding box center [209, 152] width 204 height 14
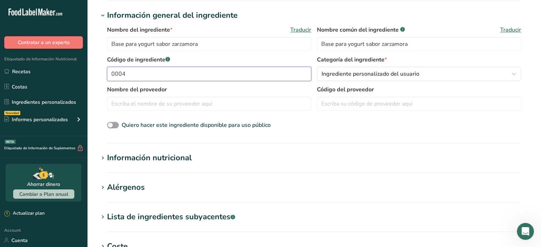
scroll to position [124, 0]
type input "0004"
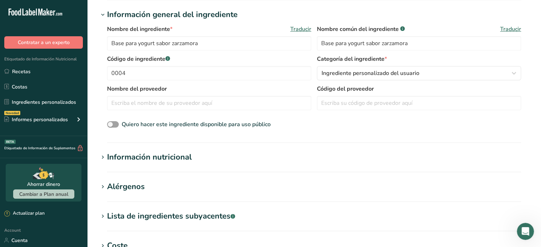
click at [191, 155] on h1 "Información nutricional" at bounding box center [313, 157] width 431 height 12
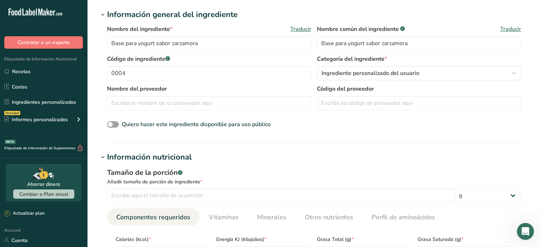
scroll to position [231, 0]
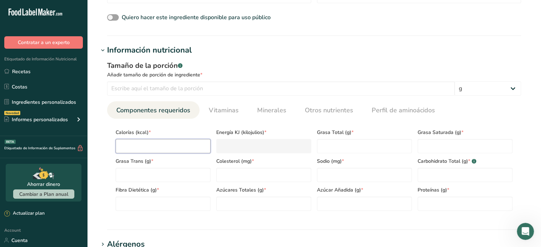
click at [167, 149] on input "number" at bounding box center [163, 146] width 95 height 14
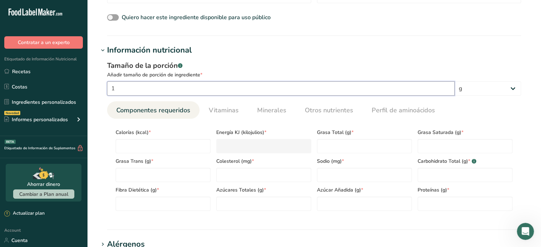
click at [155, 91] on input "1" at bounding box center [280, 88] width 347 height 14
type input "100"
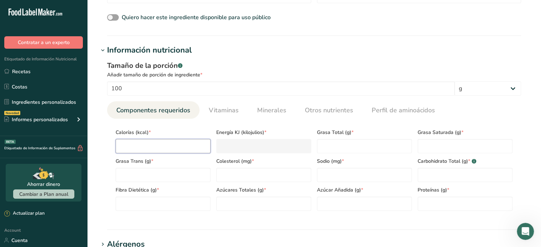
click at [159, 140] on input "number" at bounding box center [163, 146] width 95 height 14
type input "1"
type KJ "4.2"
type input "13"
type KJ "54.4"
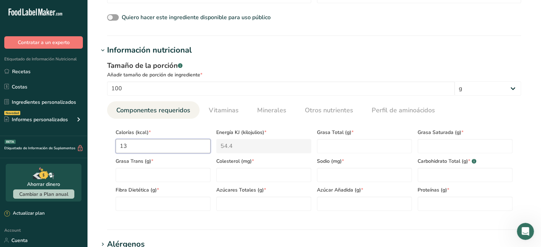
type input "132"
type KJ "552.3"
type input "132"
click at [339, 145] on Fat "number" at bounding box center [364, 146] width 95 height 14
type Fat "0"
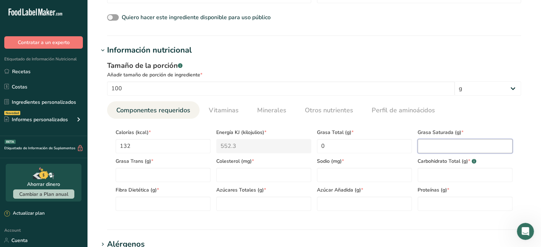
click at [476, 142] on Fat "number" at bounding box center [464, 146] width 95 height 14
type Fat "0"
click at [178, 176] on Fat "number" at bounding box center [163, 175] width 95 height 14
type Fat "0"
click at [239, 167] on div "Colesterol (mg) *" at bounding box center [263, 167] width 101 height 29
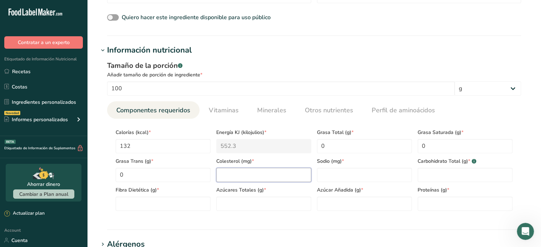
click at [233, 170] on input "number" at bounding box center [263, 175] width 95 height 14
type input "0"
click at [338, 150] on Fat "0" at bounding box center [364, 146] width 95 height 14
type Fat "0.1"
click at [336, 172] on input "number" at bounding box center [364, 175] width 95 height 14
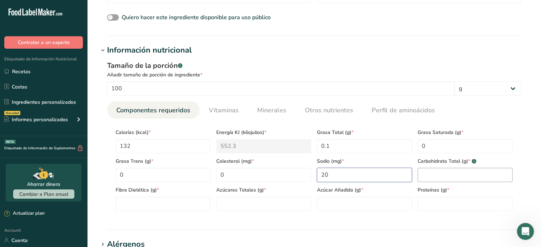
type input "20"
click at [436, 172] on Carbohydrates "number" at bounding box center [464, 175] width 95 height 14
type Carbohydrates "0"
click at [145, 205] on Fiber "number" at bounding box center [163, 204] width 95 height 14
type Fiber "1.2"
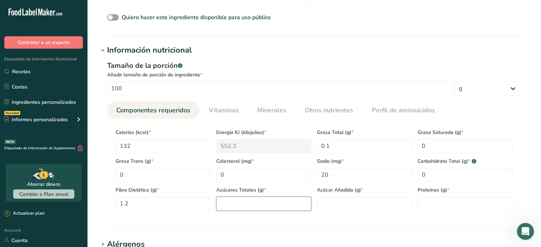
click at [254, 209] on Sugars "number" at bounding box center [263, 204] width 95 height 14
type Sugars "25.1"
click at [339, 202] on Sugars "number" at bounding box center [364, 204] width 95 height 14
type Sugars "24"
click at [455, 208] on input "number" at bounding box center [464, 204] width 95 height 14
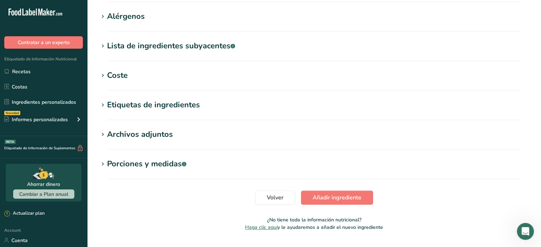
scroll to position [477, 0]
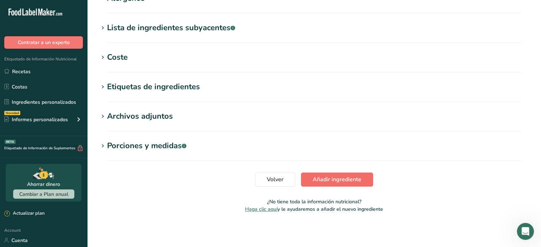
type input "0.2999"
click at [352, 177] on span "Añadir ingrediente" at bounding box center [336, 179] width 49 height 9
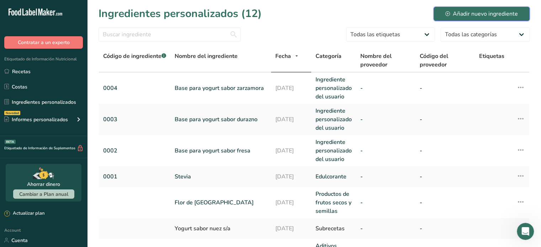
click at [484, 14] on div "Añadir nuevo ingrediente" at bounding box center [481, 14] width 73 height 9
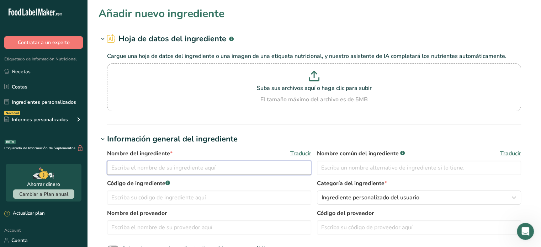
click at [245, 164] on input "text" at bounding box center [209, 168] width 204 height 14
paste input "Base para yogurt sabor durazno"
click at [176, 165] on input "Base para yogurt sabor durazno" at bounding box center [209, 168] width 204 height 14
type input "Base para yogurt sabor ciruela pasa"
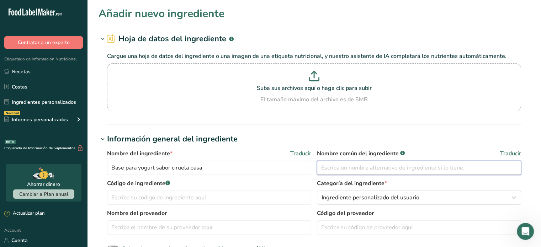
click at [344, 167] on input "text" at bounding box center [419, 168] width 204 height 14
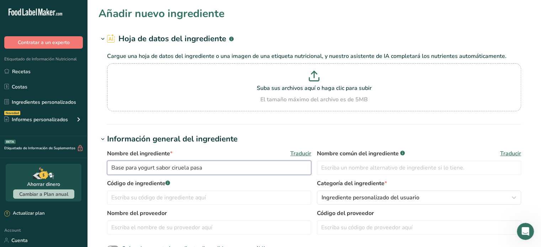
click at [160, 172] on input "Base para yogurt sabor ciruela pasa" at bounding box center [209, 168] width 204 height 14
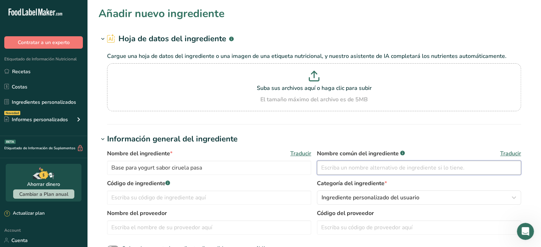
click at [371, 163] on input "text" at bounding box center [419, 168] width 204 height 14
paste input "Base para yogurt sabor ciruela pasa"
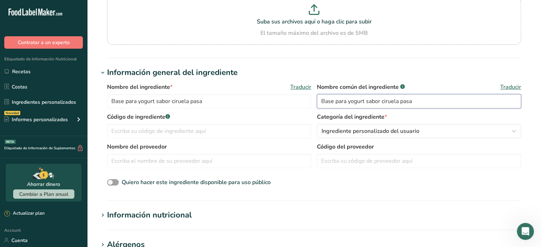
scroll to position [68, 0]
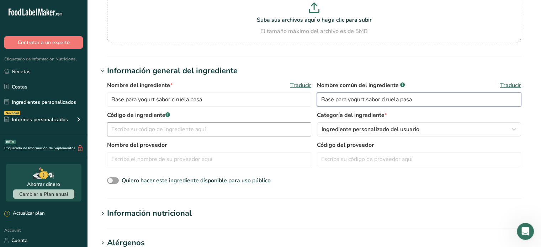
type input "Base para yogurt sabor ciruela pasa"
click at [236, 123] on input "text" at bounding box center [209, 129] width 204 height 14
type input "0005"
click at [275, 161] on input "text" at bounding box center [209, 159] width 204 height 14
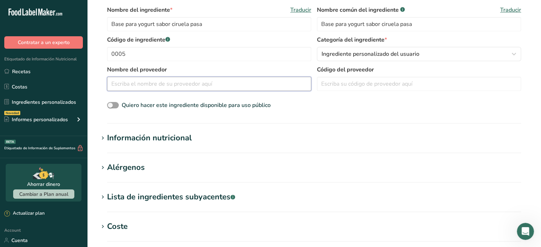
scroll to position [144, 0]
drag, startPoint x: 191, startPoint y: 153, endPoint x: 175, endPoint y: 142, distance: 19.3
click at [175, 142] on section "Añadir nuevo ingrediente Hoja de datos del ingrediente .a-a{fill:#347362;}.b-a{…" at bounding box center [313, 124] width 453 height 537
click at [175, 142] on div "Información nutricional" at bounding box center [149, 138] width 85 height 12
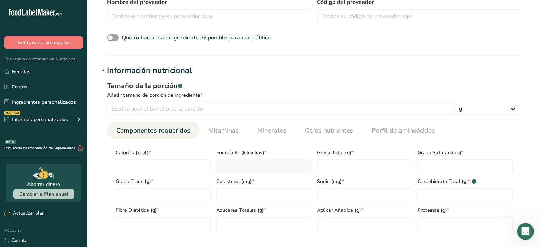
scroll to position [236, 0]
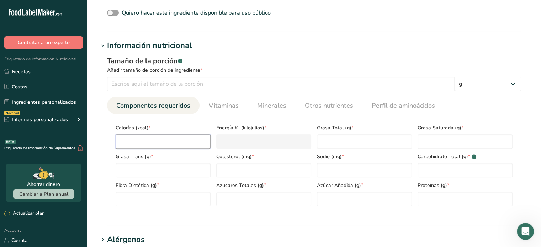
click at [175, 142] on input "number" at bounding box center [163, 141] width 95 height 14
type input "1"
type KJ "4.2"
type input "16"
type KJ "66.9"
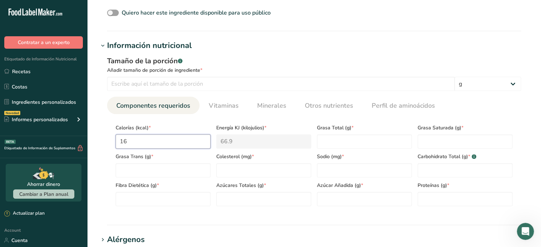
type input "160"
type KJ "669.4"
type input "160"
click at [343, 140] on Fat "number" at bounding box center [364, 141] width 95 height 14
type Fat "0"
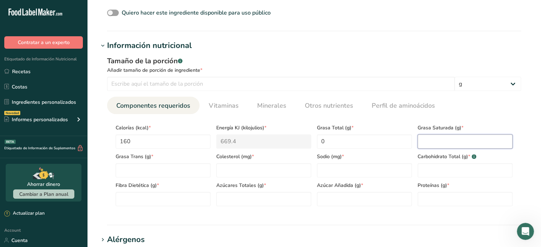
click at [453, 139] on Fat "number" at bounding box center [464, 141] width 95 height 14
type Fat "0"
click at [145, 170] on Fat "0" at bounding box center [163, 170] width 95 height 14
type Fat "0"
click at [269, 170] on input "number" at bounding box center [263, 170] width 95 height 14
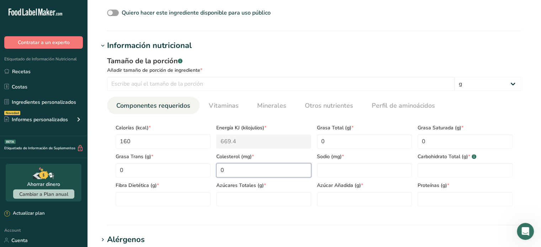
type input "0"
type input "20"
type Carbohydrates "0"
type Fiber "1.4"
type Sugars "32.7"
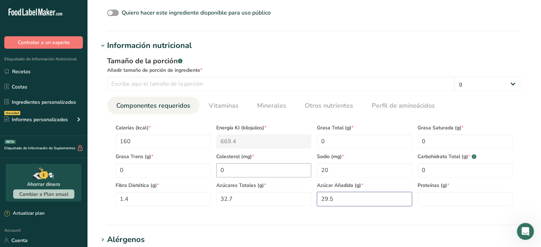
type Sugars "29.5"
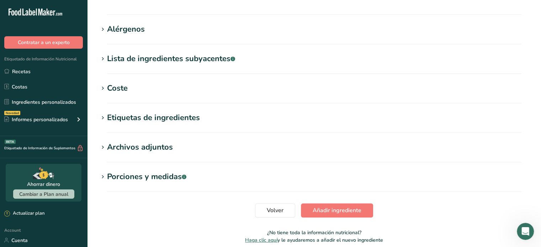
scroll to position [477, 0]
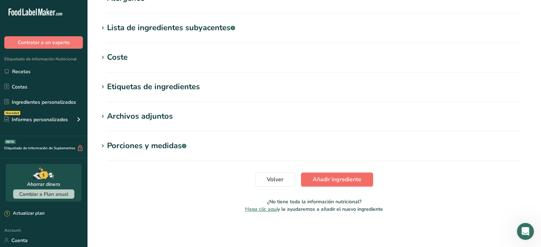
type input "0.2"
click at [340, 181] on span "Añadir ingrediente" at bounding box center [336, 179] width 49 height 9
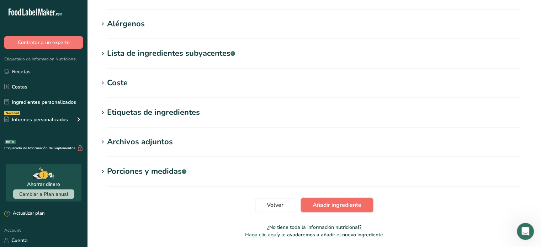
click at [333, 202] on span "Añadir ingrediente" at bounding box center [336, 205] width 49 height 9
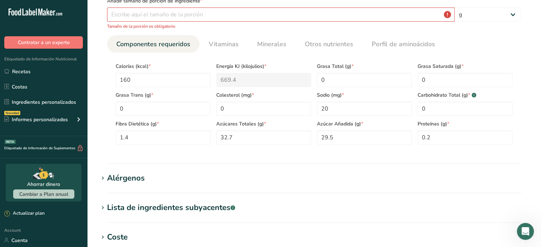
scroll to position [92, 0]
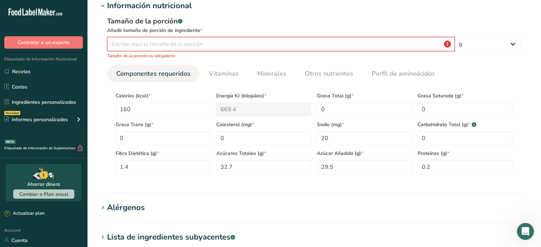
click at [277, 41] on input "number" at bounding box center [280, 44] width 347 height 14
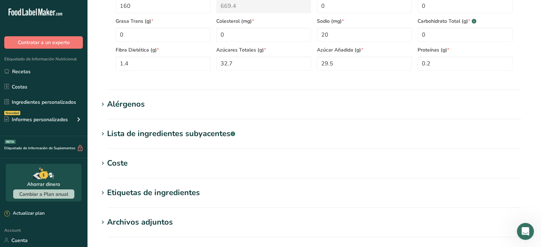
scroll to position [293, 0]
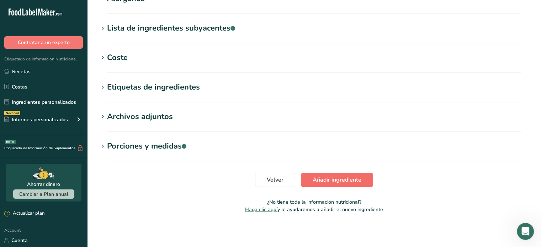
type input "100"
click at [316, 182] on span "Añadir ingrediente" at bounding box center [336, 180] width 49 height 9
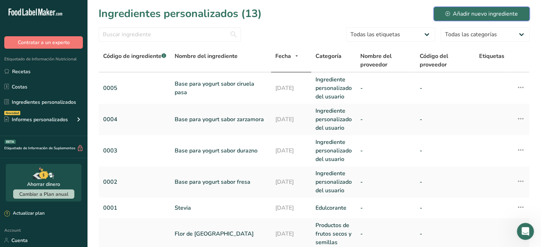
click at [462, 16] on div "Añadir nuevo ingrediente" at bounding box center [481, 14] width 73 height 9
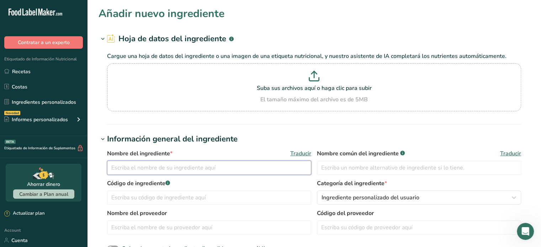
click at [217, 173] on input "text" at bounding box center [209, 168] width 204 height 14
type input "C"
drag, startPoint x: 188, startPoint y: 159, endPoint x: 188, endPoint y: 165, distance: 5.7
click at [188, 165] on div "Nombre del ingrediente * Traducir Base de yogurt sabor frutos rojos" at bounding box center [209, 162] width 204 height 26
click at [188, 165] on input "Base de yogurt sabor frutos rojos" at bounding box center [209, 168] width 204 height 14
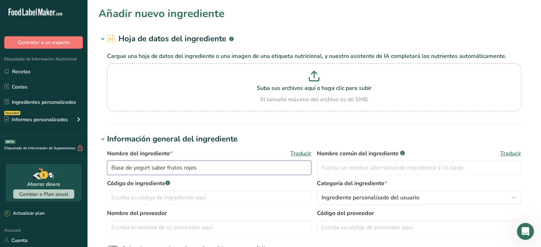
click at [188, 165] on input "Base de yogurt sabor frutos rojos" at bounding box center [209, 168] width 204 height 14
paste input "para yogurt sabor ciruela pasa"
type input "Base de yogurt sabor frutos rojos"
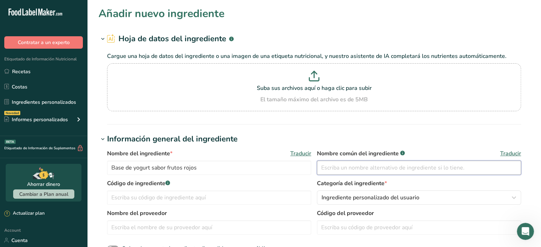
click at [392, 161] on input "text" at bounding box center [419, 168] width 204 height 14
paste input "Base de yogurt sabor frutos rojos"
type input "Base de yogurt sabor frutos rojos"
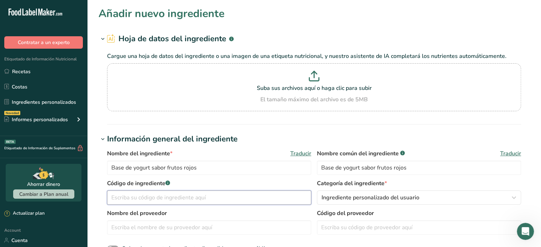
click at [208, 197] on input "text" at bounding box center [209, 197] width 204 height 14
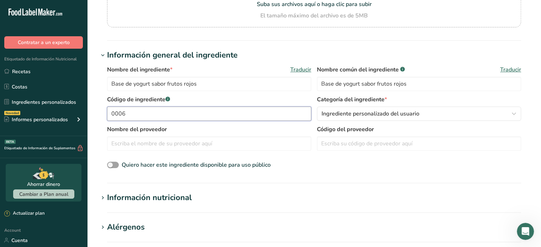
scroll to position [85, 0]
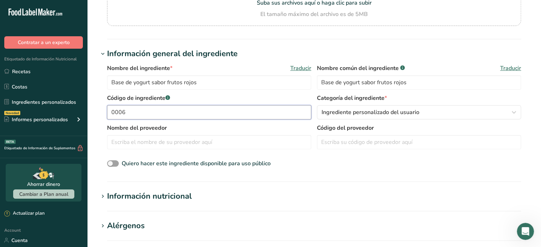
type input "0006"
click at [199, 193] on h1 "Información nutricional" at bounding box center [313, 196] width 431 height 12
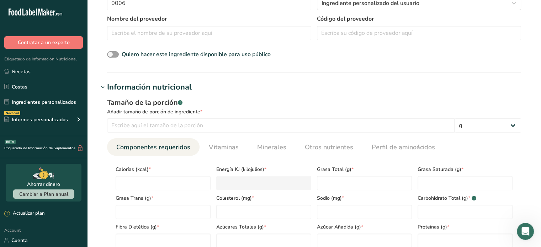
scroll to position [196, 0]
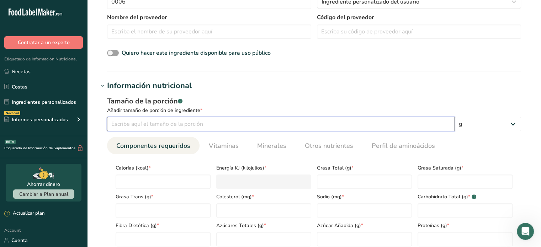
click at [193, 118] on input "number" at bounding box center [280, 124] width 347 height 14
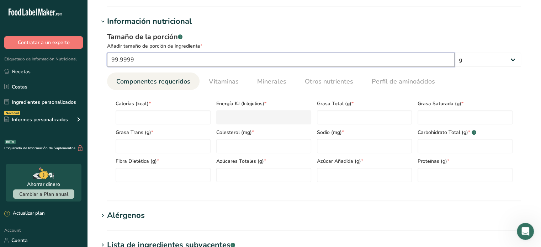
scroll to position [268, 0]
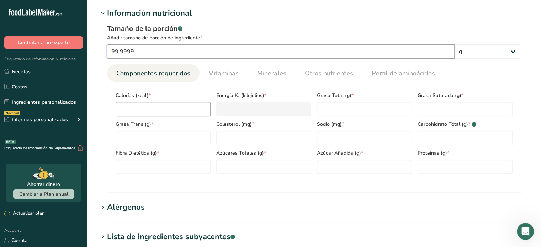
type input "99.9999"
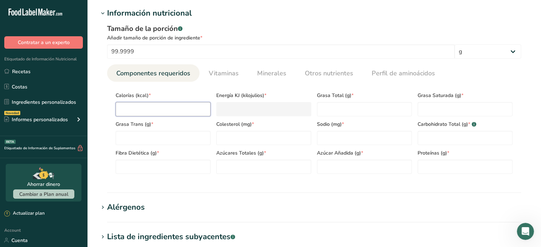
click at [166, 106] on input "number" at bounding box center [163, 109] width 95 height 14
type input "1"
type KJ "4.2"
type input "14"
type KJ "58.6"
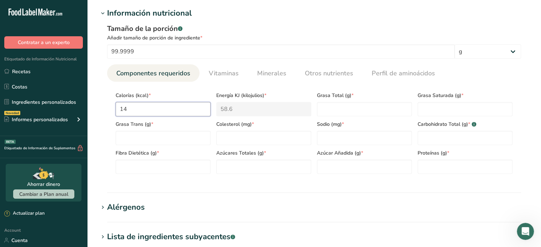
type input "149"
type KJ "623.4"
type input "149"
click at [334, 105] on Fat "number" at bounding box center [364, 109] width 95 height 14
type Fat "0.1"
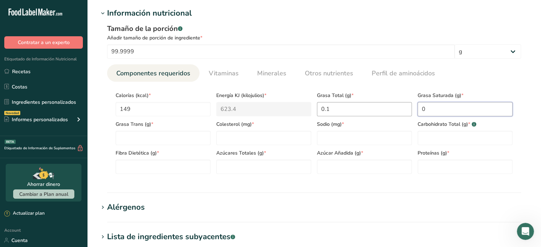
type Fat "0"
type input "0"
type input "24"
type Carbohydrates "0"
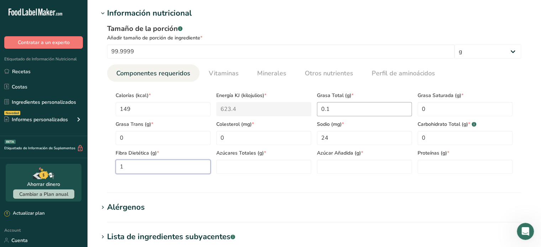
type Fiber "1"
type Sugars "30.5"
type Sugars "29"
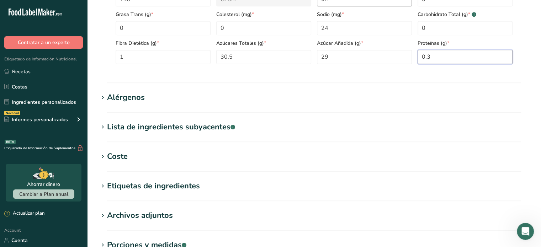
scroll to position [477, 0]
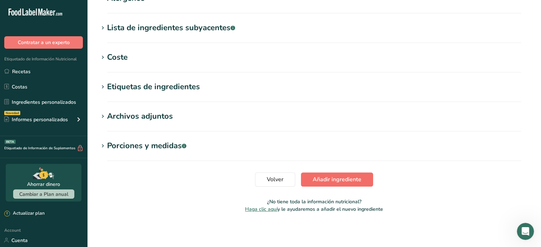
type input "0.3"
click at [339, 179] on span "Añadir ingrediente" at bounding box center [336, 179] width 49 height 9
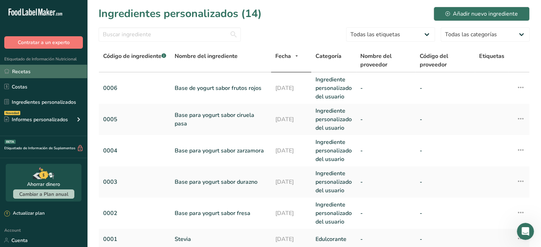
click at [20, 75] on link "Recetas" at bounding box center [43, 72] width 87 height 14
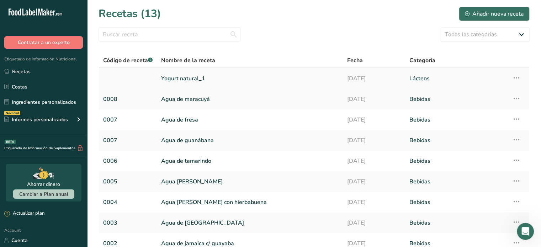
click at [179, 80] on link "Yogurt natural_1" at bounding box center [249, 78] width 177 height 15
